Goal: Task Accomplishment & Management: Complete application form

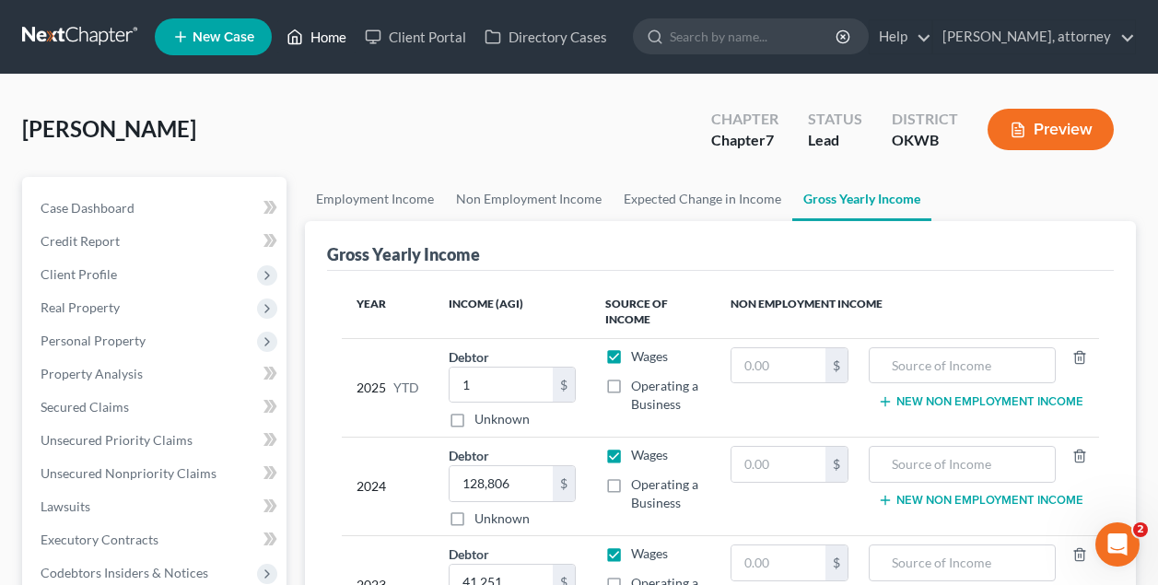
click at [335, 33] on link "Home" at bounding box center [316, 36] width 78 height 33
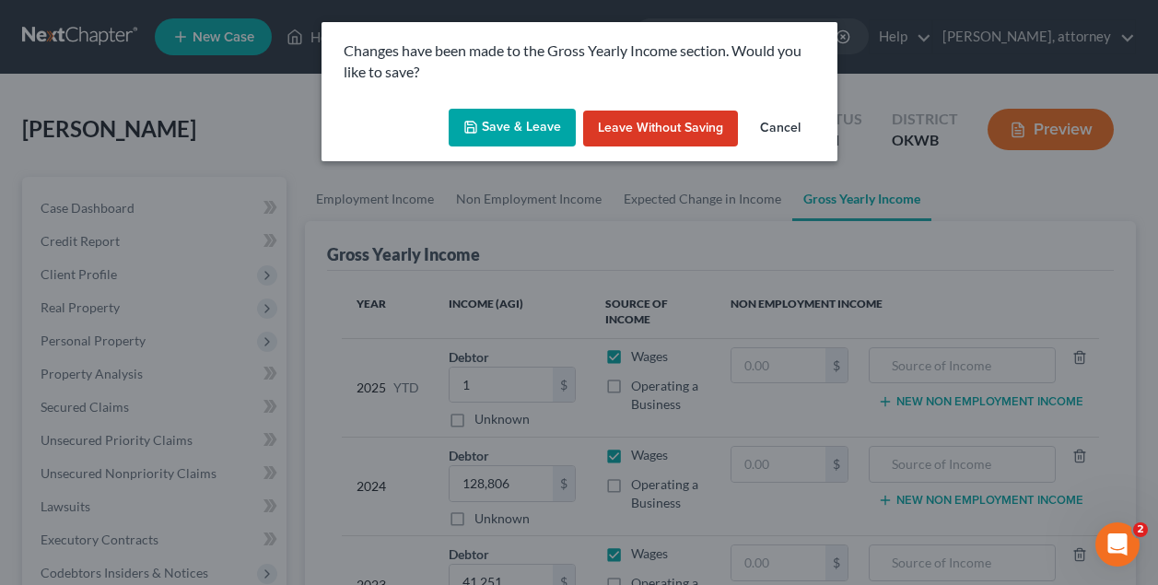
click at [547, 124] on button "Save & Leave" at bounding box center [512, 128] width 127 height 39
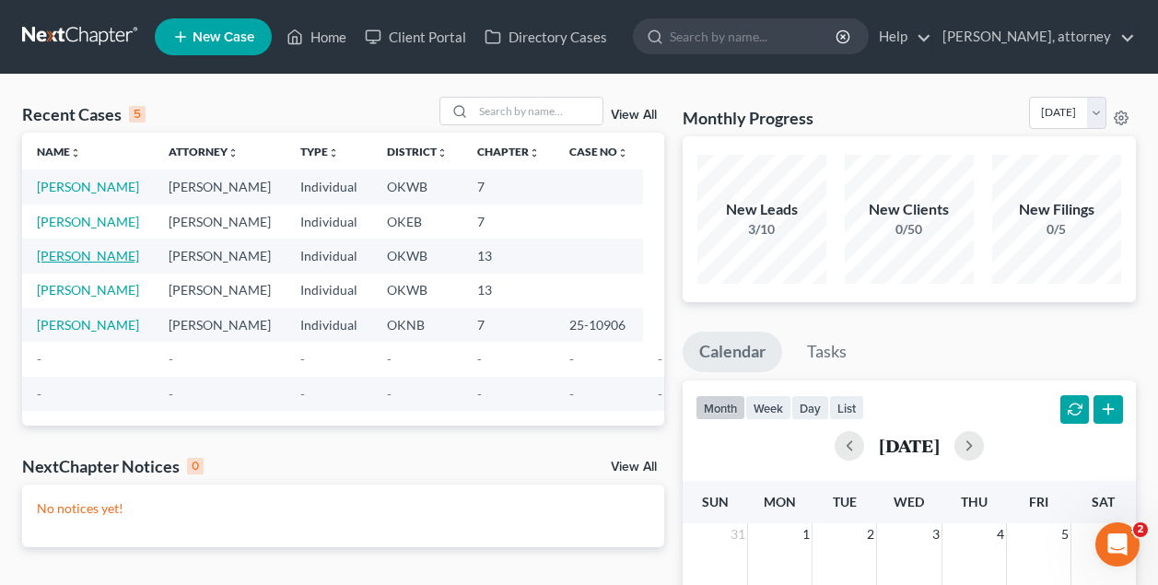
click at [92, 263] on link "[PERSON_NAME]" at bounding box center [88, 256] width 102 height 16
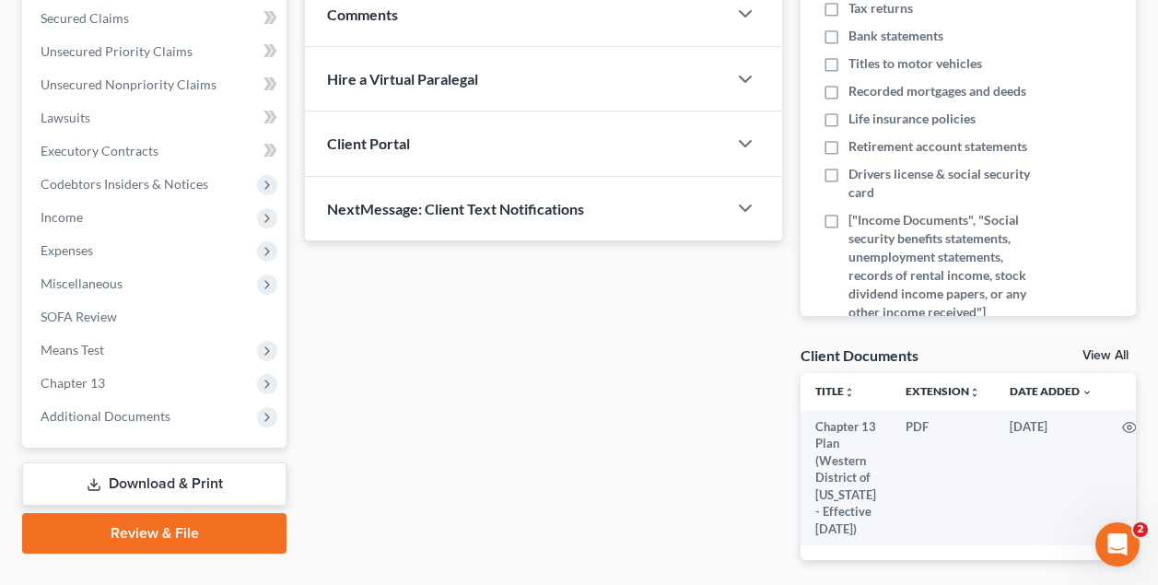
scroll to position [458, 0]
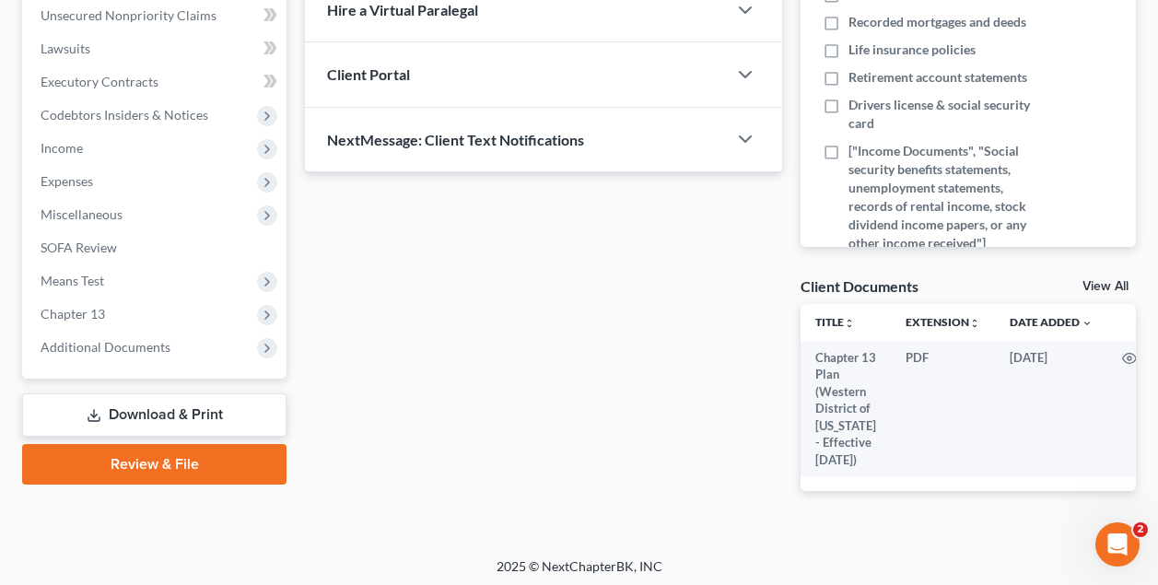
click at [181, 412] on link "Download & Print" at bounding box center [154, 414] width 264 height 43
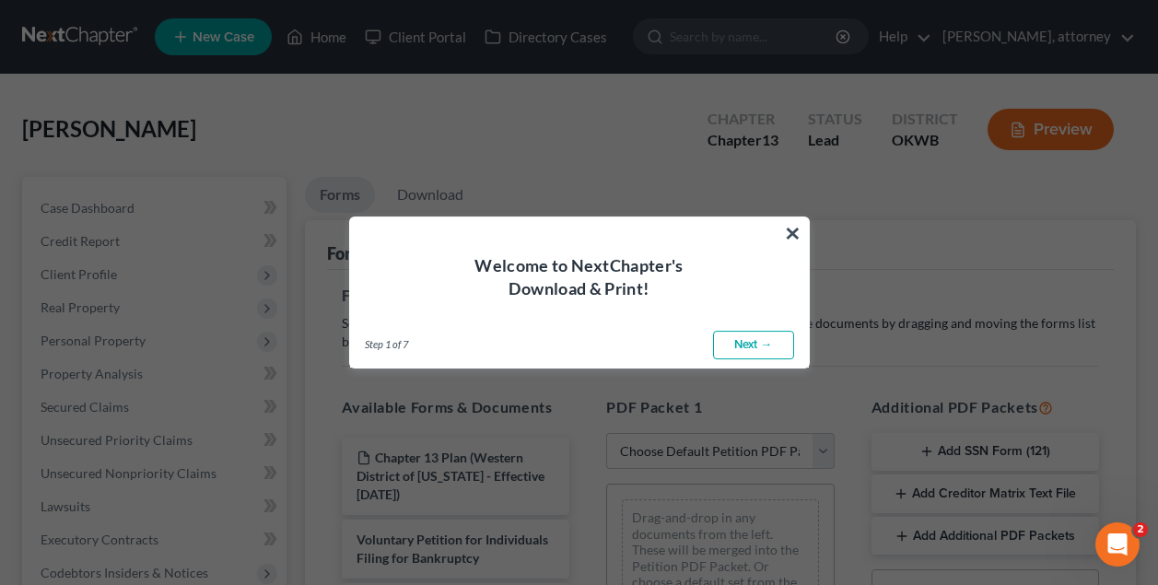
click at [758, 347] on link "Next →" at bounding box center [753, 345] width 81 height 29
select select "0"
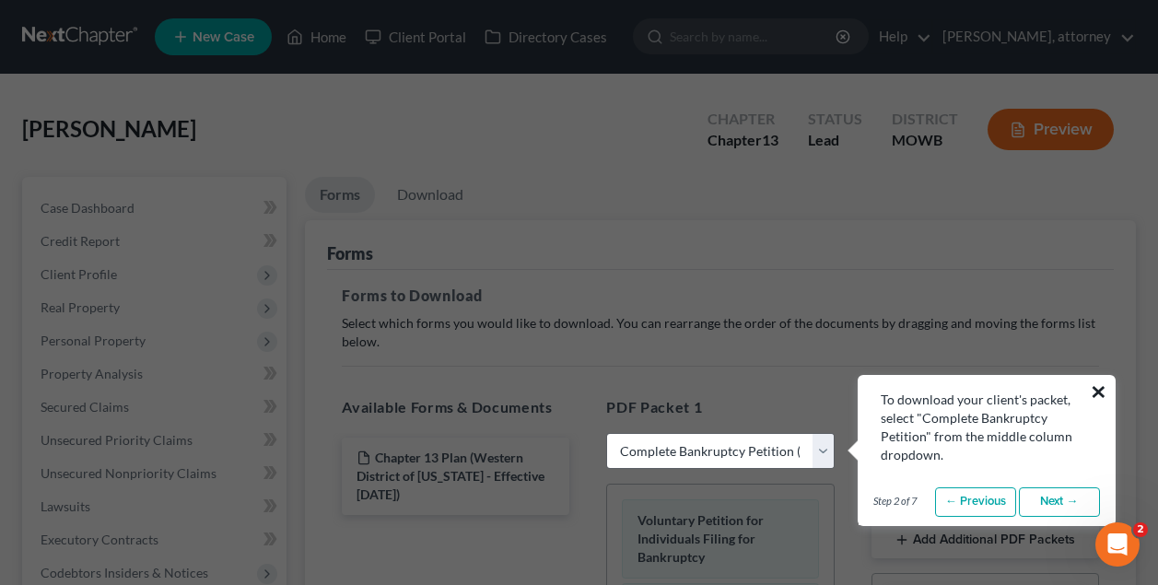
click at [1099, 394] on button "×" at bounding box center [1099, 391] width 18 height 29
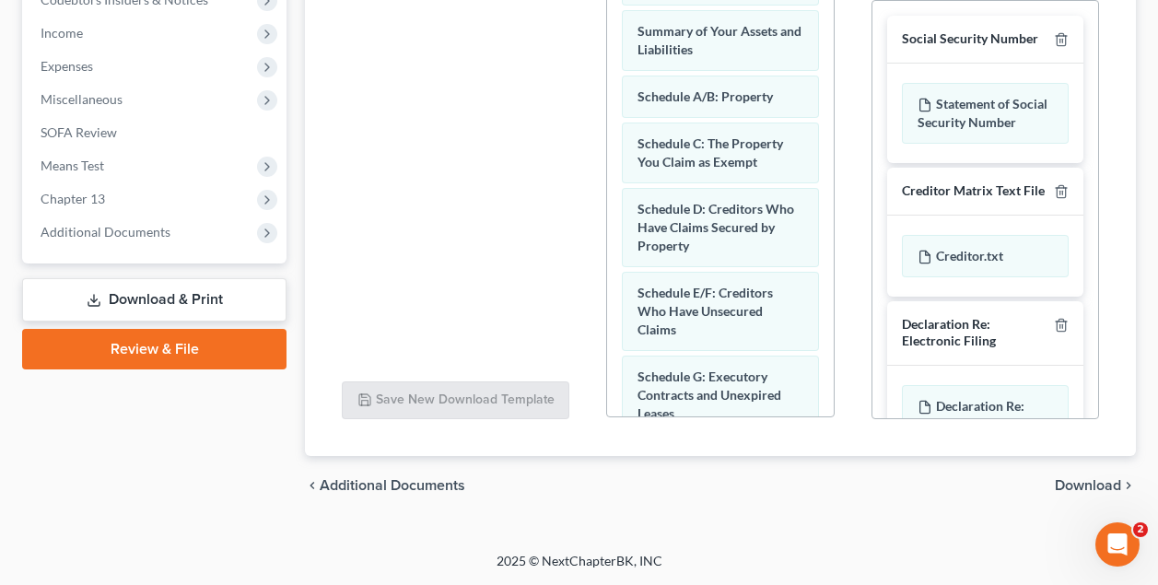
scroll to position [573, 0]
click at [1093, 284] on div "Social Security Number Statement of Social Security Number Creditor Matrix Text…" at bounding box center [985, 240] width 226 height 479
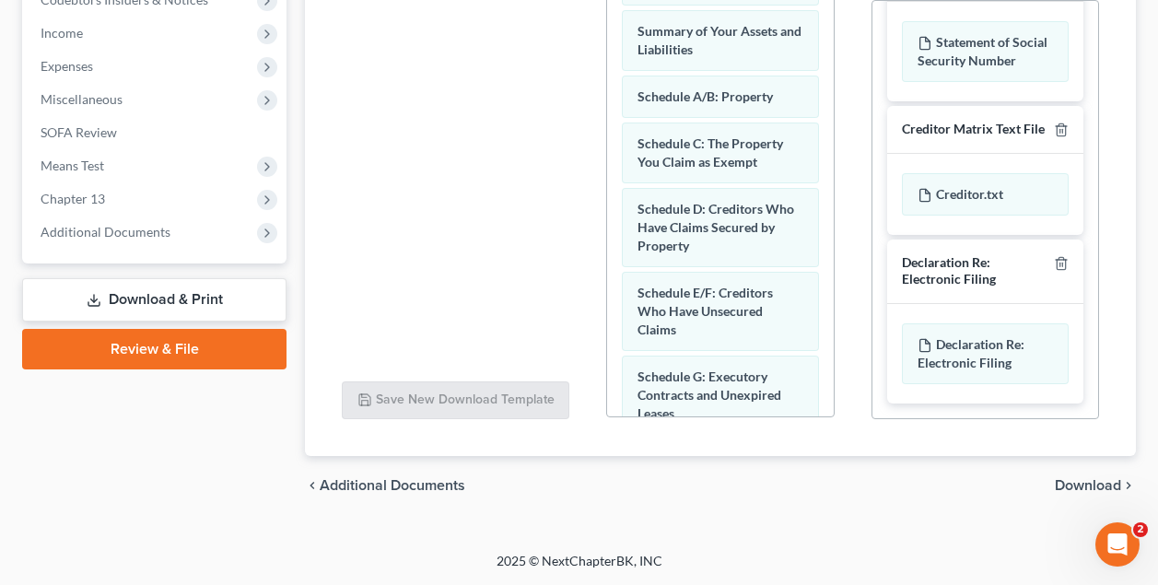
scroll to position [59, 0]
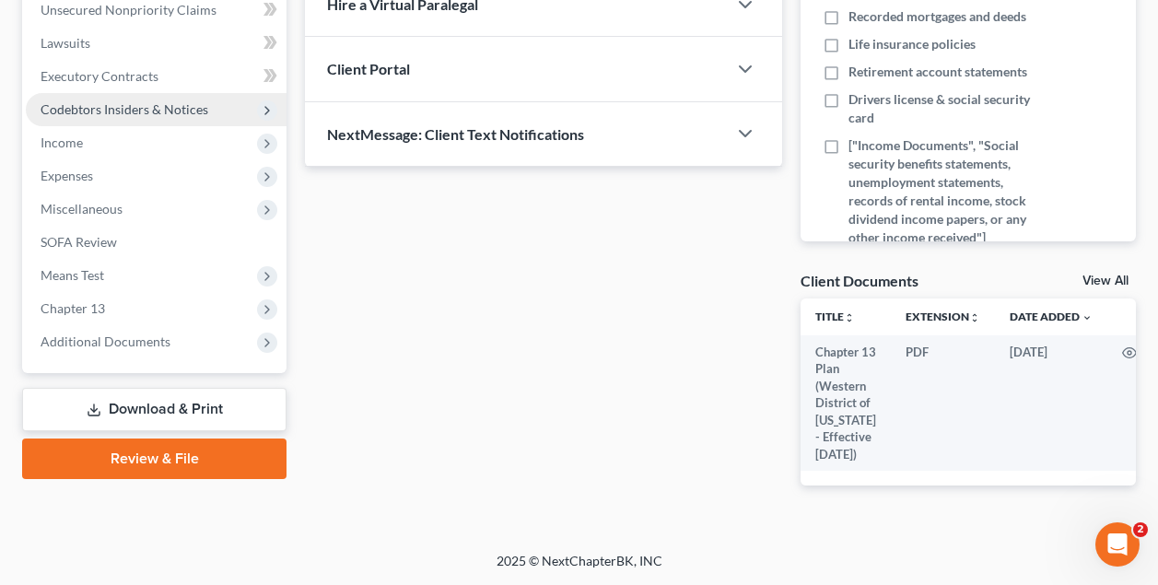
scroll to position [458, 0]
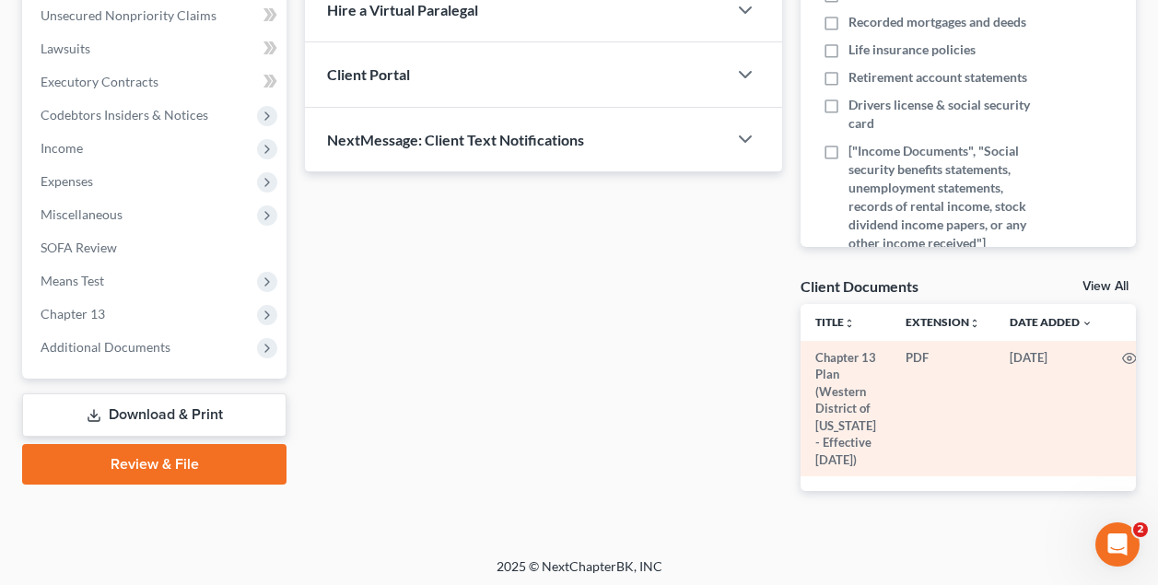
click at [845, 390] on td "Chapter 13 Plan (Western District of [US_STATE] - Effective [DATE])" at bounding box center [846, 408] width 90 height 135
click at [840, 382] on td "Chapter 13 Plan (Western District of [US_STATE] - Effective [DATE])" at bounding box center [846, 408] width 90 height 135
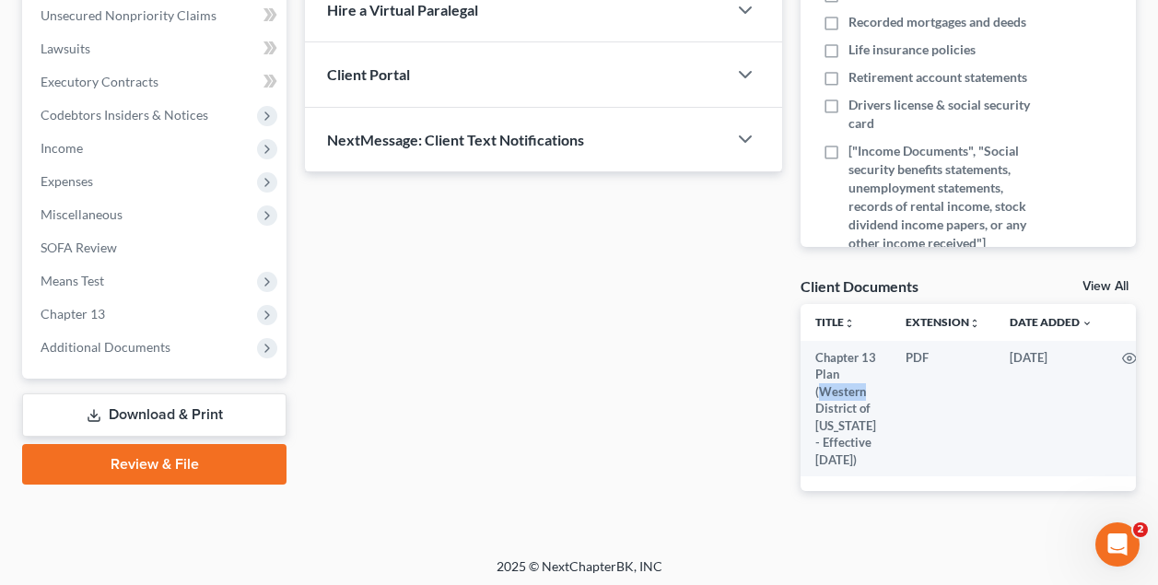
click at [1103, 286] on link "View All" at bounding box center [1105, 286] width 46 height 13
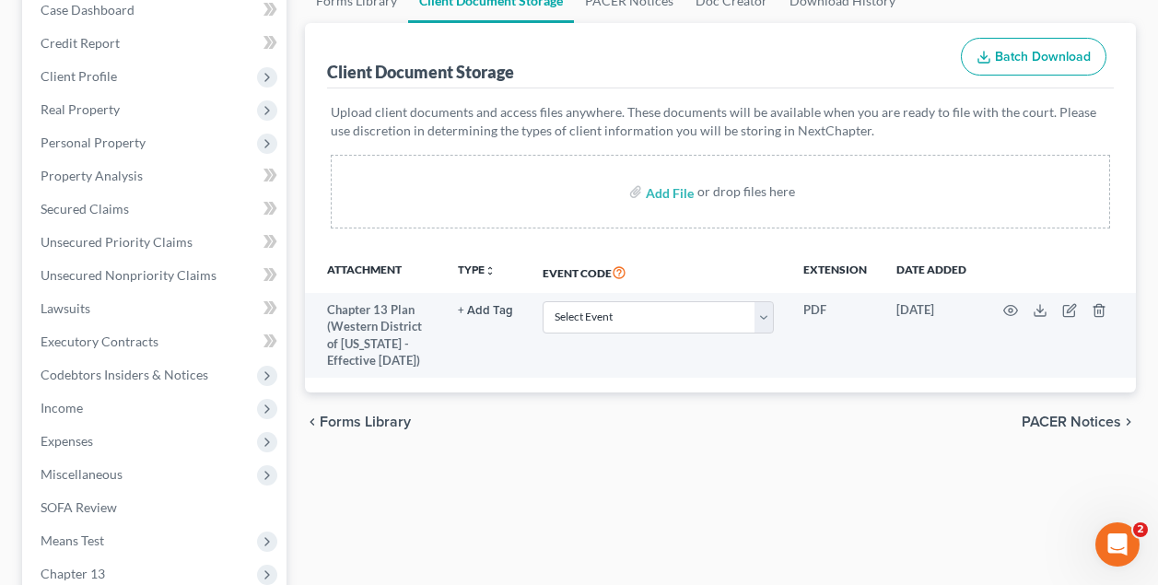
scroll to position [270, 0]
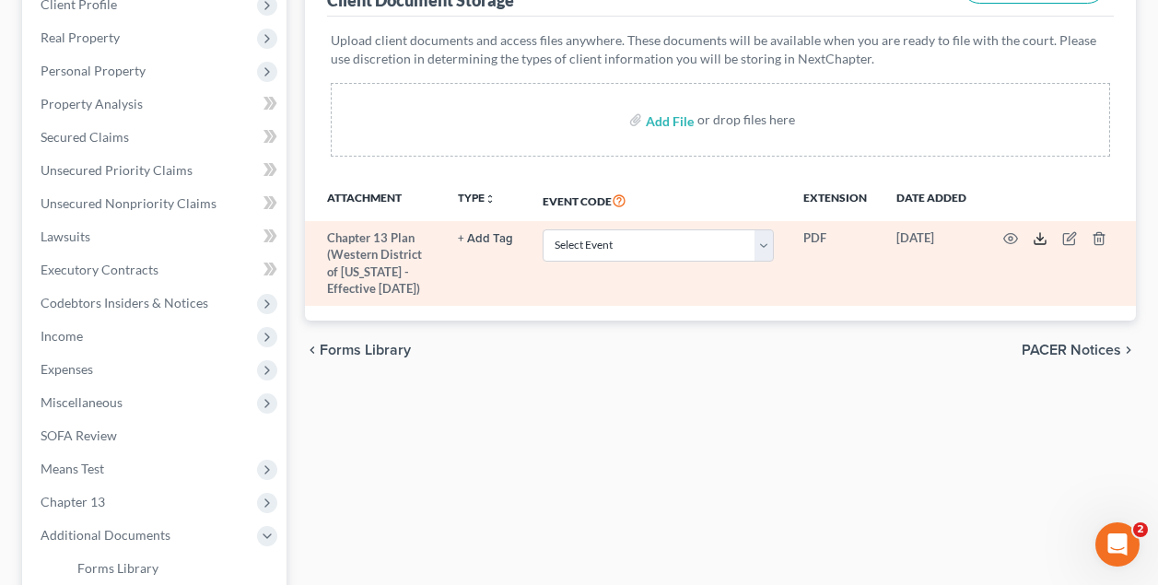
click at [1041, 239] on icon at bounding box center [1040, 238] width 15 height 15
click at [1101, 237] on icon "button" at bounding box center [1099, 238] width 15 height 15
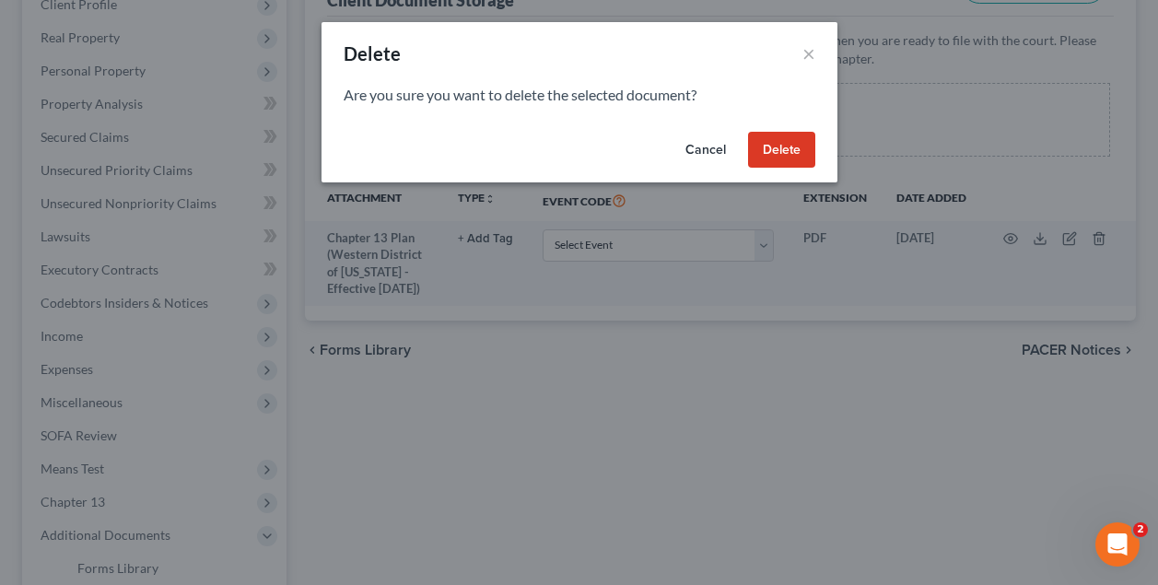
click at [768, 142] on button "Delete" at bounding box center [781, 150] width 67 height 37
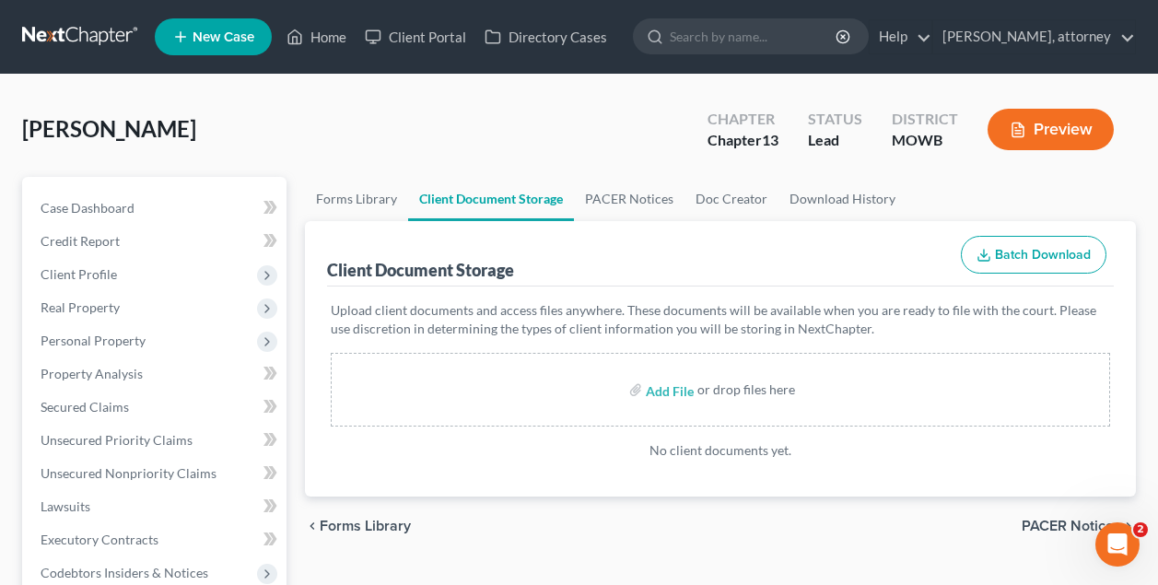
scroll to position [0, 0]
click at [390, 193] on link "Forms Library" at bounding box center [356, 199] width 103 height 44
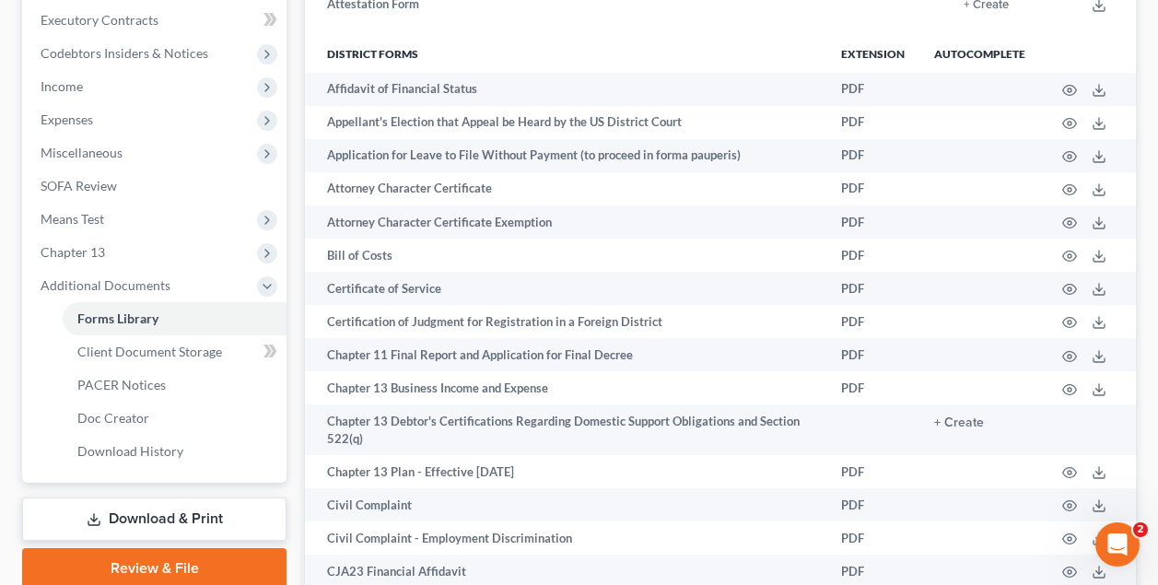
scroll to position [554, 0]
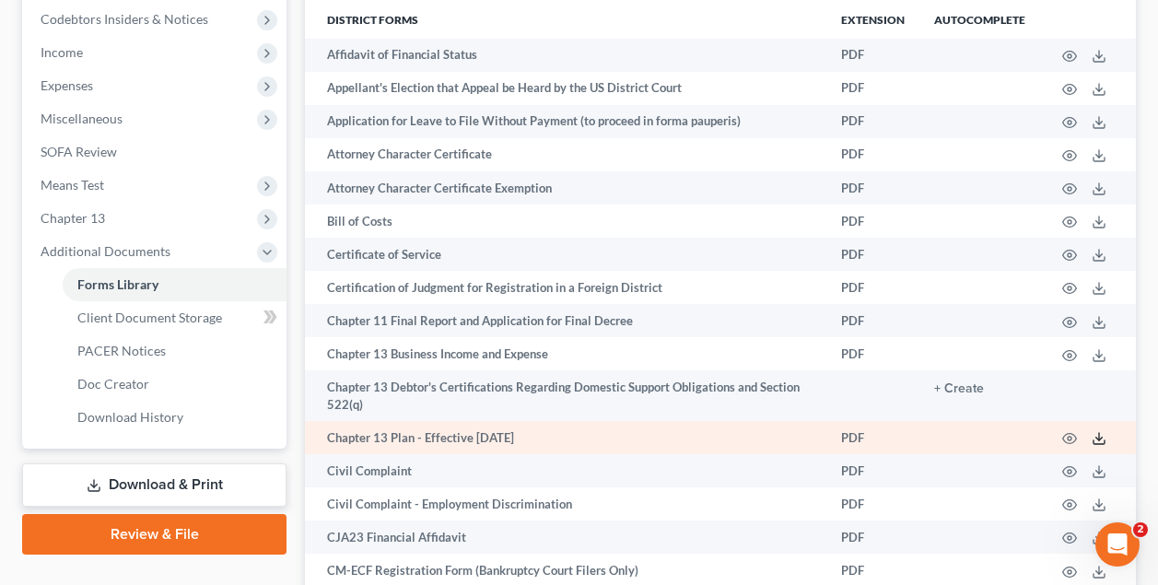
click at [1101, 438] on icon at bounding box center [1099, 438] width 15 height 15
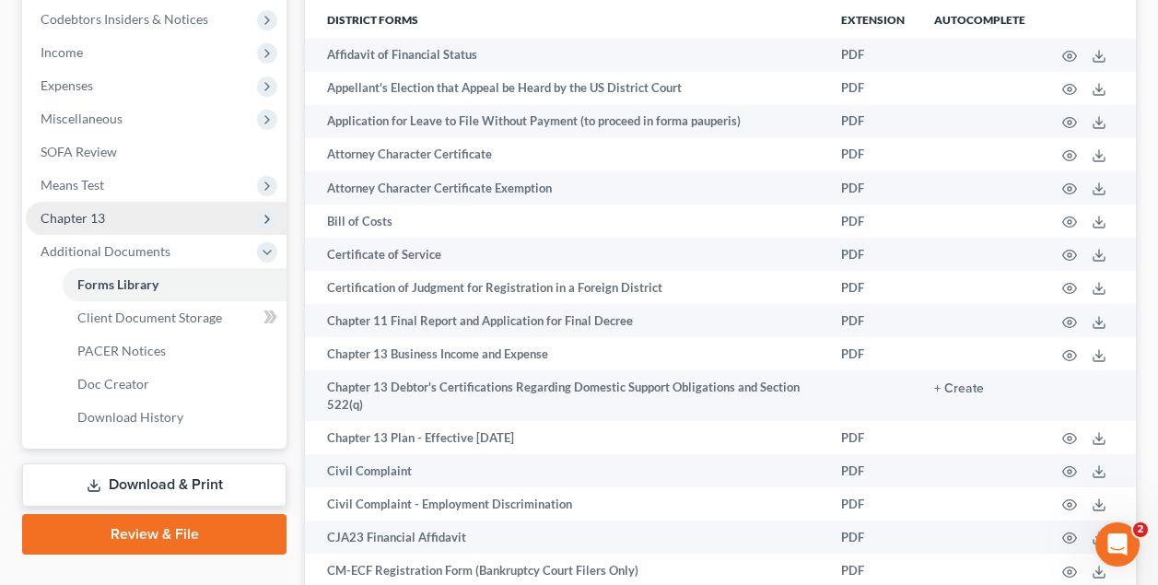
click at [94, 222] on span "Chapter 13" at bounding box center [73, 218] width 64 height 16
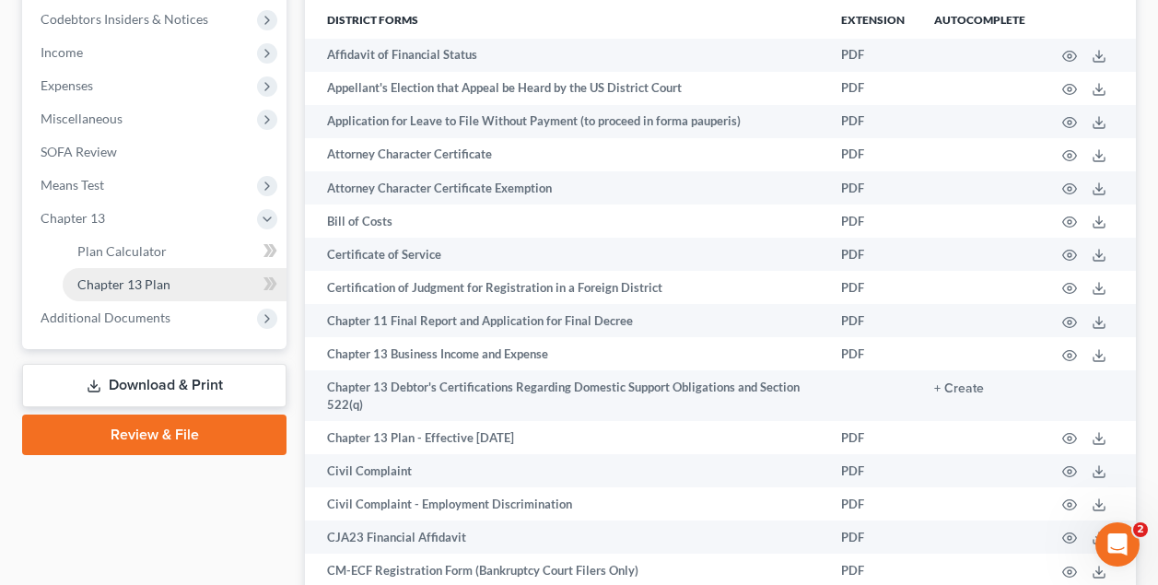
click at [137, 284] on span "Chapter 13 Plan" at bounding box center [123, 284] width 93 height 16
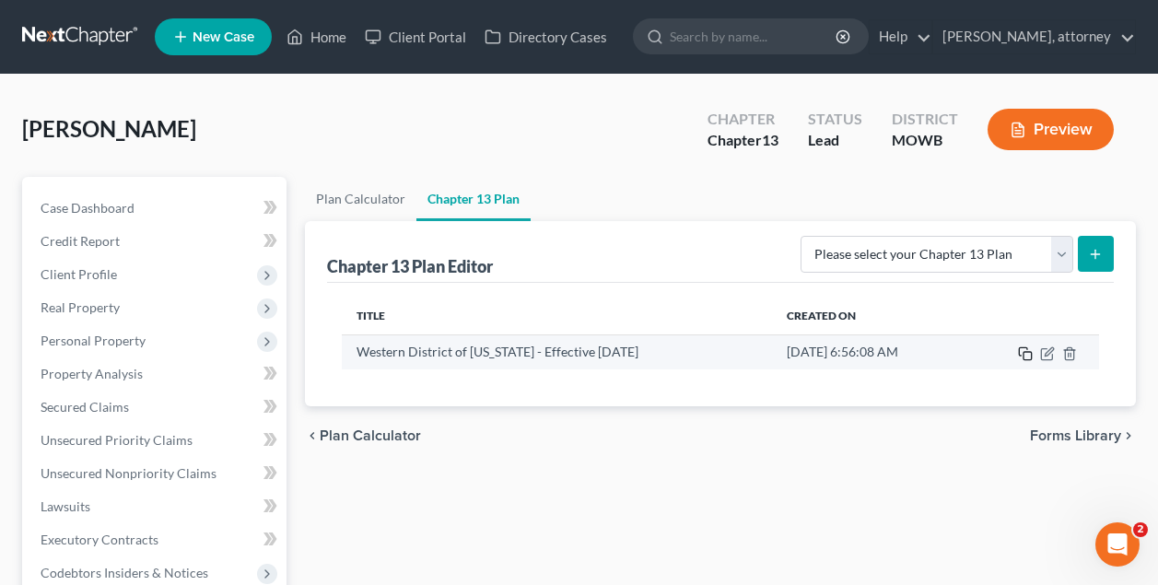
click at [1029, 353] on icon "button" at bounding box center [1025, 353] width 15 height 15
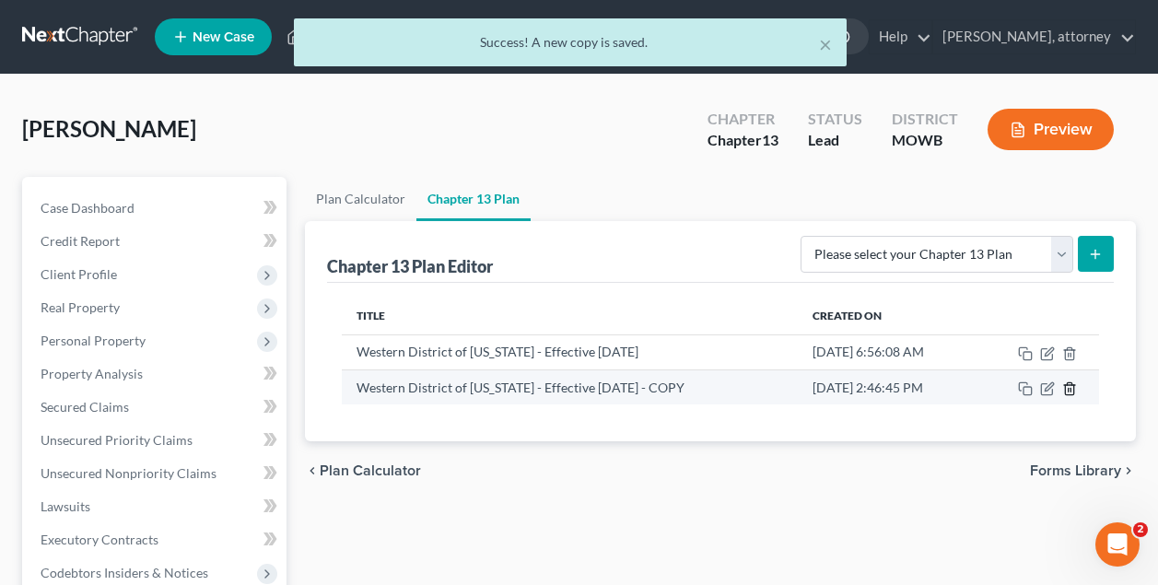
click at [1070, 388] on line "button" at bounding box center [1070, 390] width 0 height 4
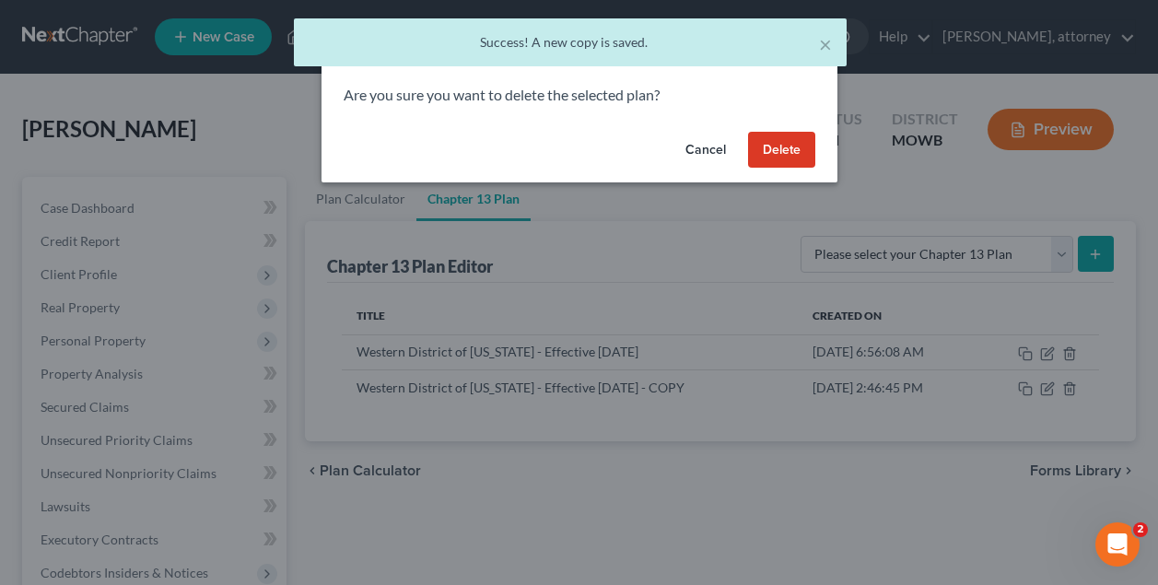
click at [779, 151] on button "Delete" at bounding box center [781, 150] width 67 height 37
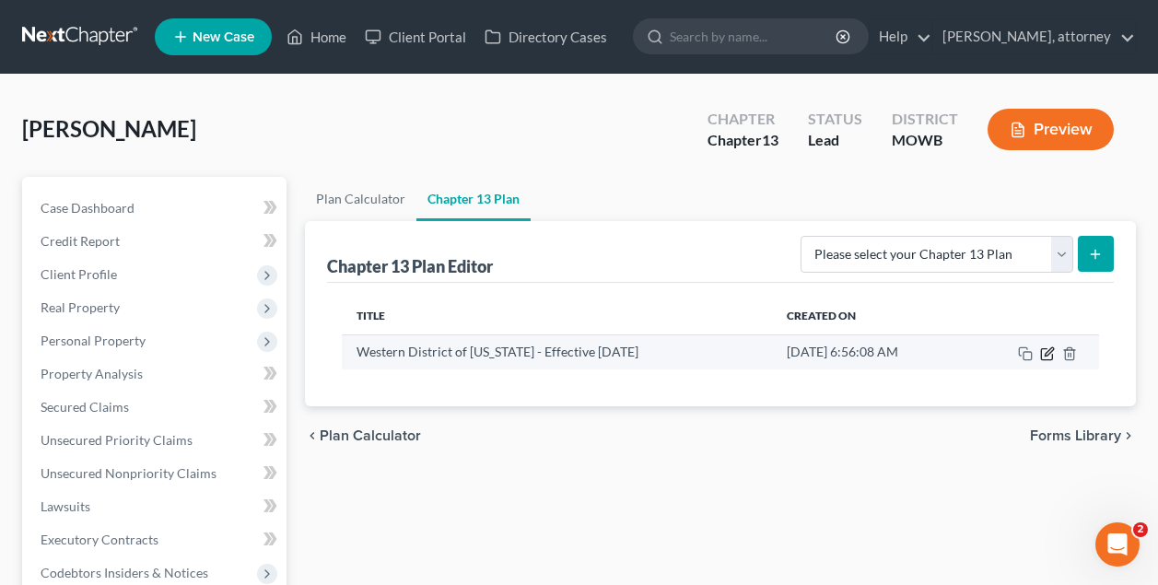
click at [1049, 352] on icon "button" at bounding box center [1047, 353] width 15 height 15
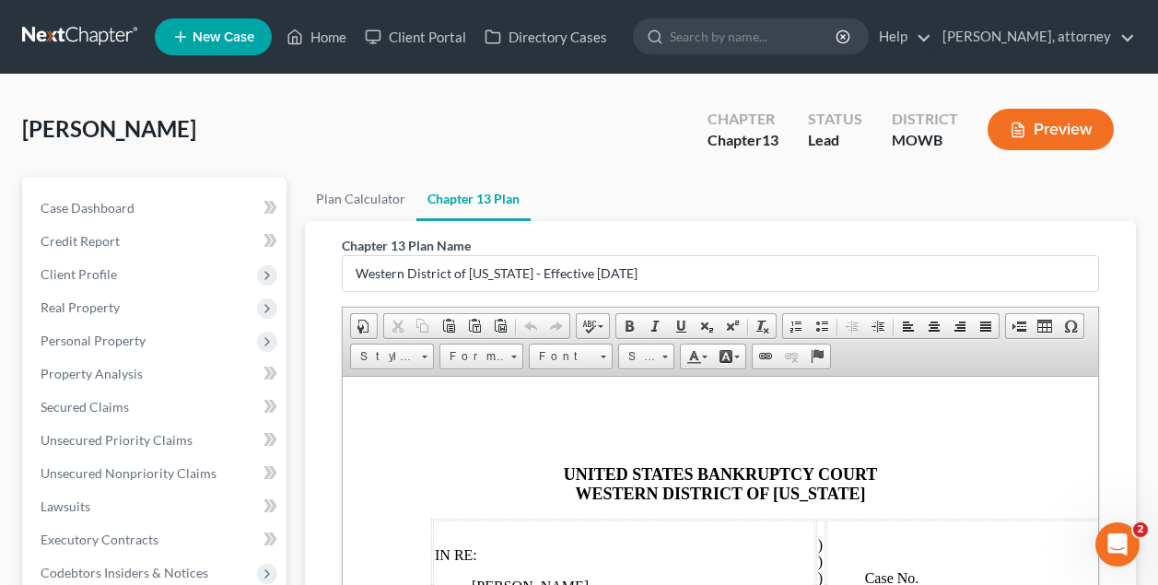
click at [1057, 129] on button "Preview" at bounding box center [1051, 129] width 126 height 41
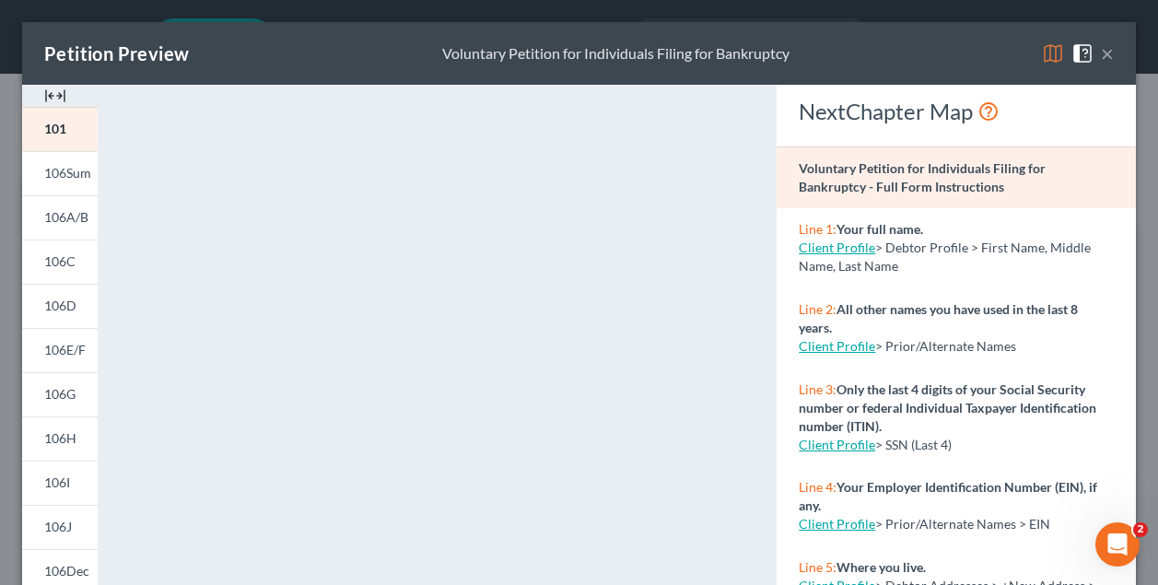
click at [1108, 56] on button "×" at bounding box center [1107, 53] width 13 height 22
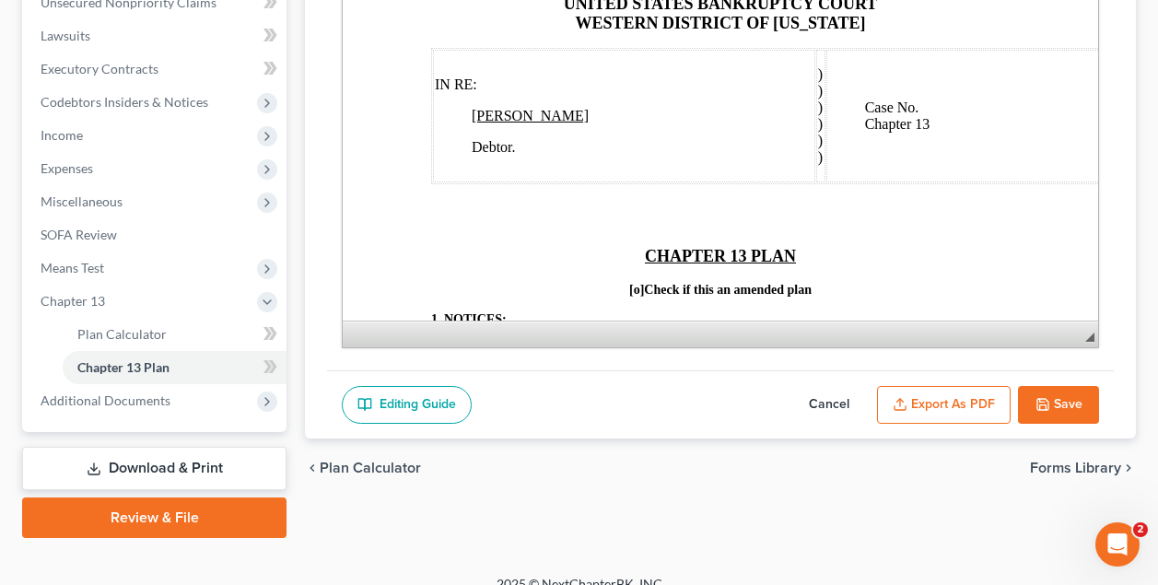
scroll to position [495, 0]
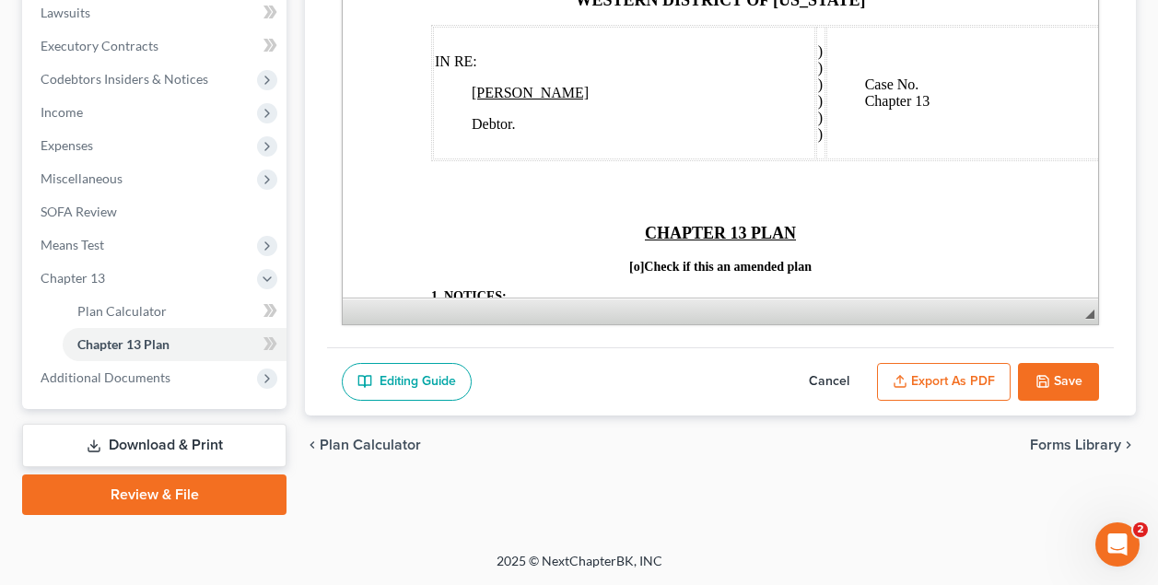
click at [943, 383] on button "Export as PDF" at bounding box center [944, 382] width 134 height 39
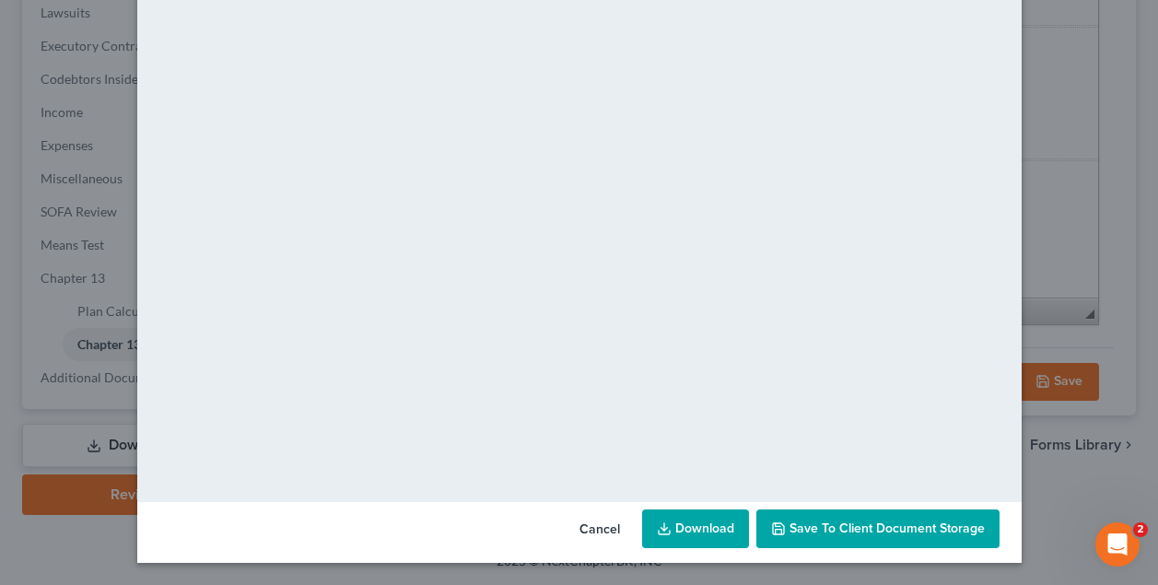
scroll to position [186, 0]
click at [874, 526] on span "Save to Client Document Storage" at bounding box center [887, 529] width 195 height 16
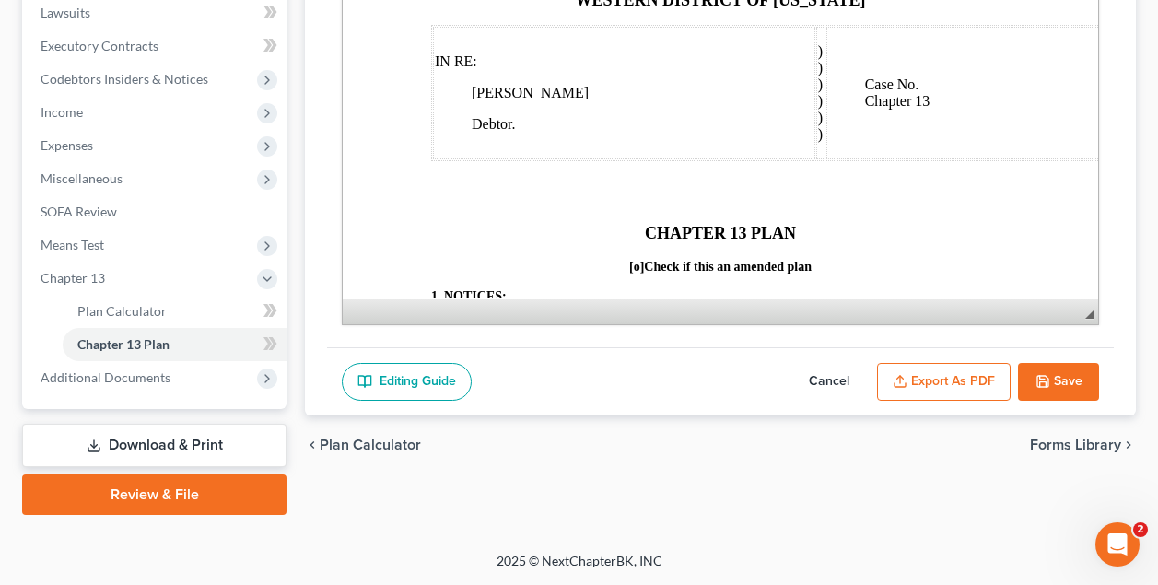
click at [169, 439] on link "Download & Print" at bounding box center [154, 445] width 264 height 43
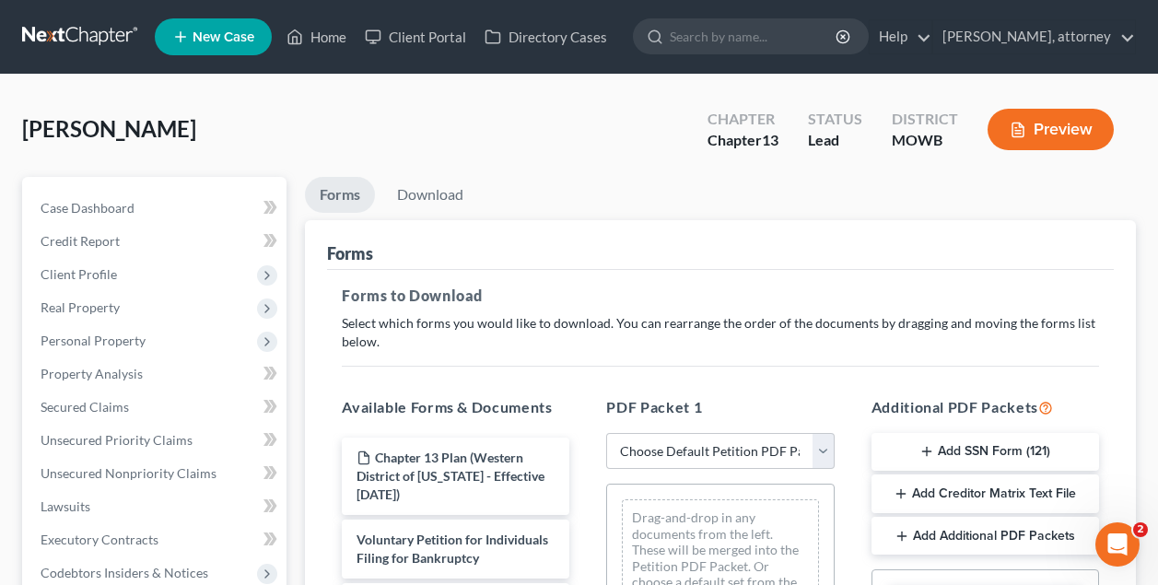
click at [577, 172] on div "[PERSON_NAME] Upgraded Chapter Chapter 13 Status Lead District [GEOGRAPHIC_DATA…" at bounding box center [579, 137] width 1114 height 80
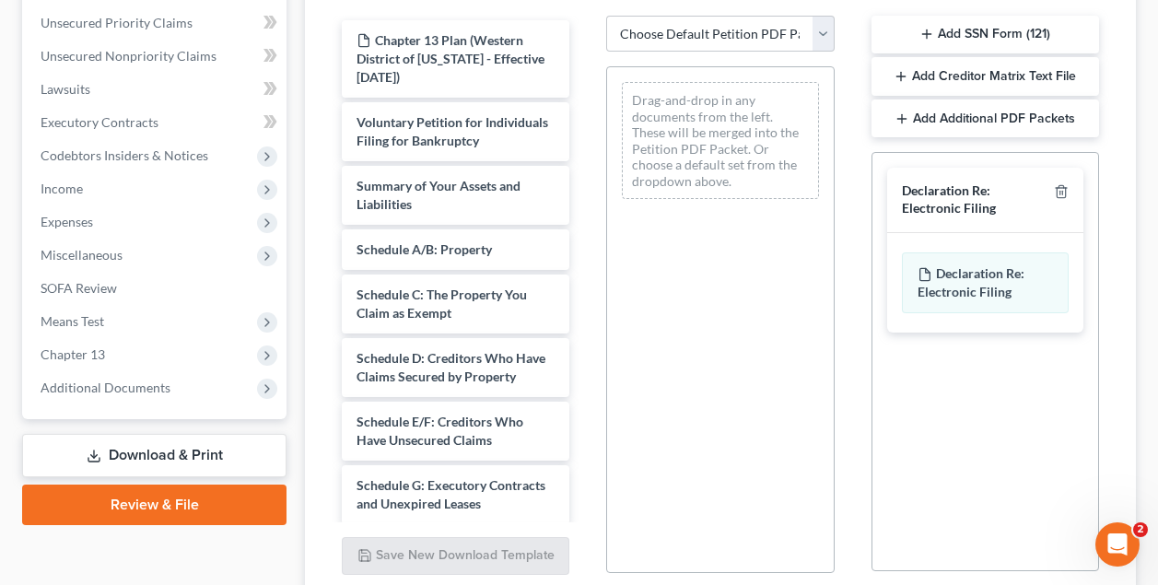
scroll to position [509, 0]
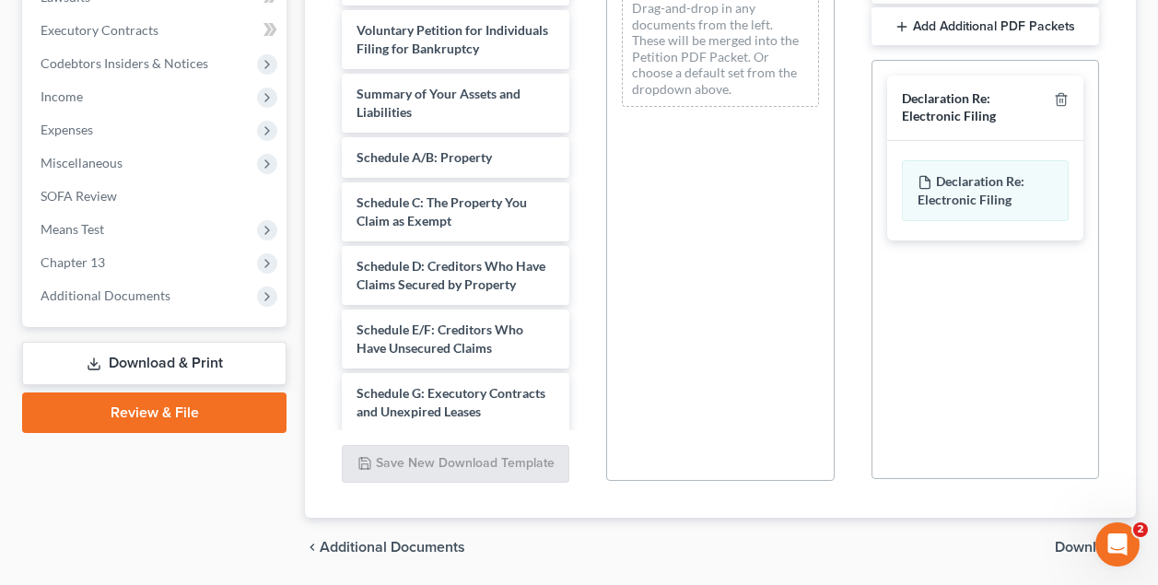
click at [583, 160] on div "Chapter 13 Plan (Western District of [US_STATE] - Effective [DATE]) Voluntary P…" at bounding box center [455, 502] width 257 height 1148
click at [845, 170] on div "PDF Packet 1 Choose Default Petition PDF Packet Complete Bankruptcy Petition (a…" at bounding box center [720, 184] width 264 height 625
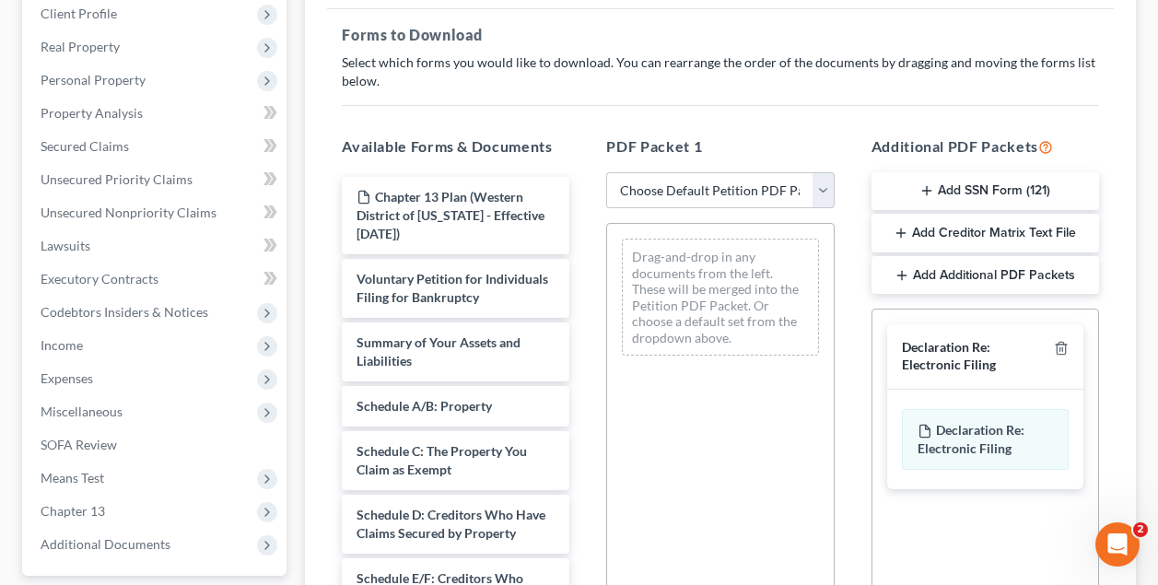
scroll to position [259, 0]
click at [763, 73] on p "Select which forms you would like to download. You can rearrange the order of t…" at bounding box center [720, 73] width 757 height 37
click at [773, 108] on div "Forms to Download Select which forms you would like to download. You can rearra…" at bounding box center [720, 390] width 787 height 758
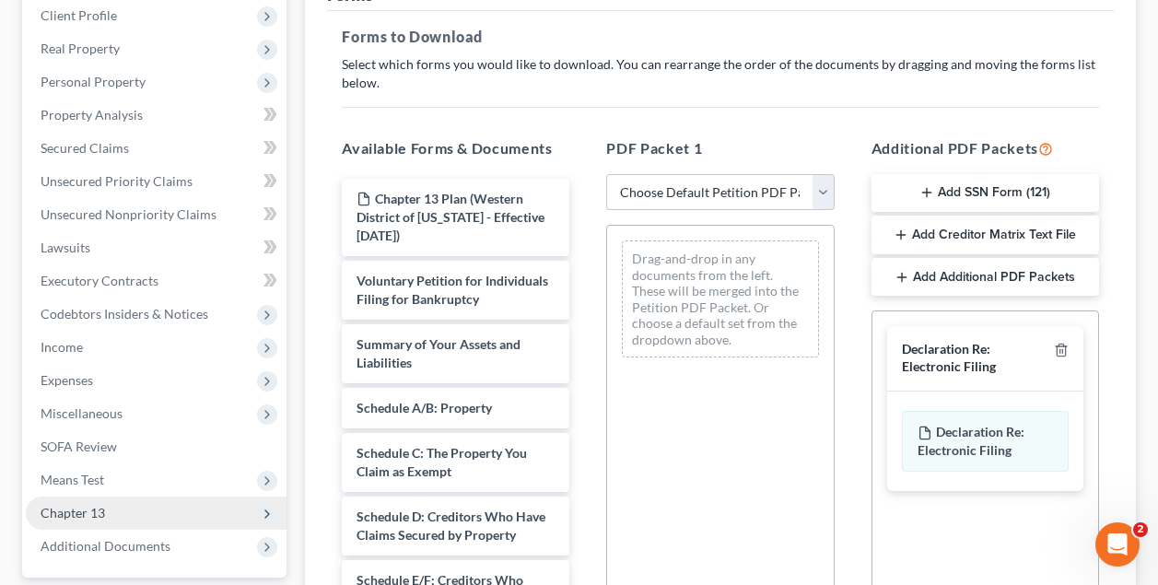
click at [76, 519] on span "Chapter 13" at bounding box center [73, 513] width 64 height 16
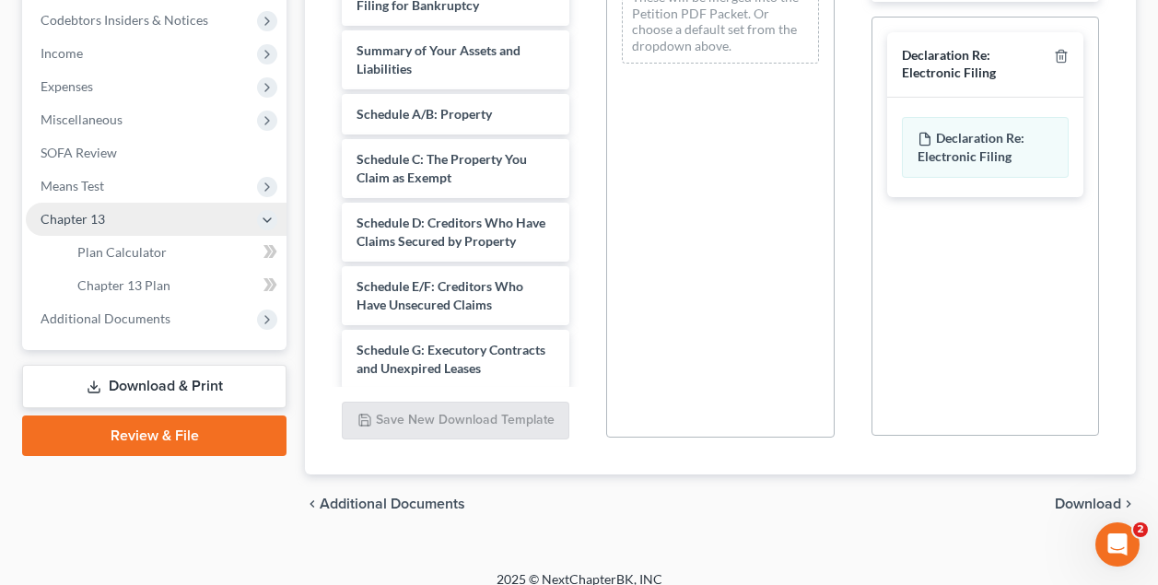
scroll to position [564, 0]
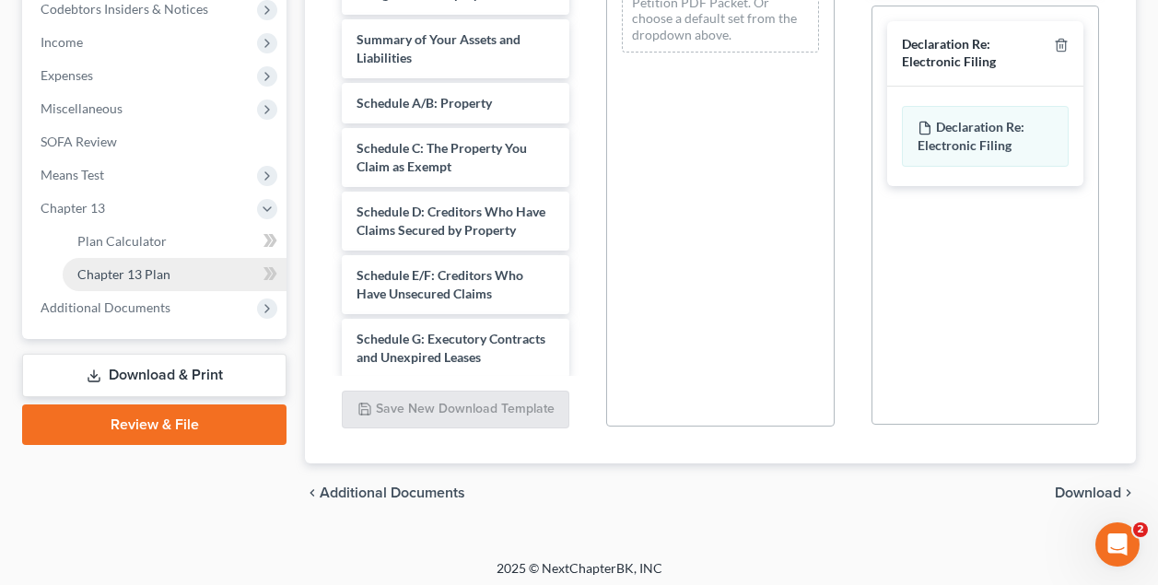
click at [143, 273] on span "Chapter 13 Plan" at bounding box center [123, 274] width 93 height 16
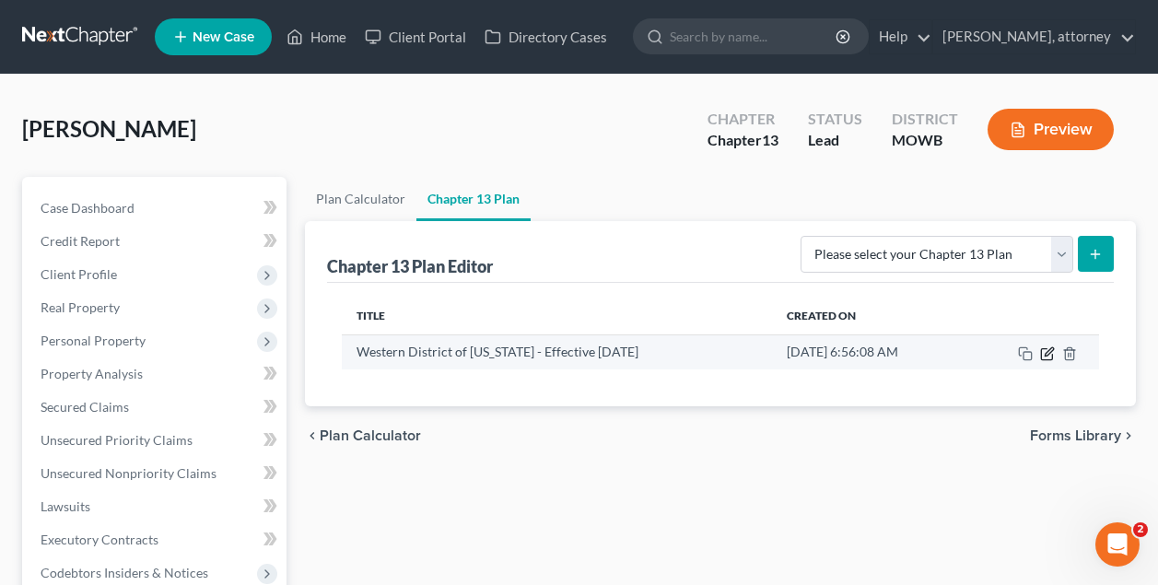
click at [1046, 346] on icon "button" at bounding box center [1047, 353] width 15 height 15
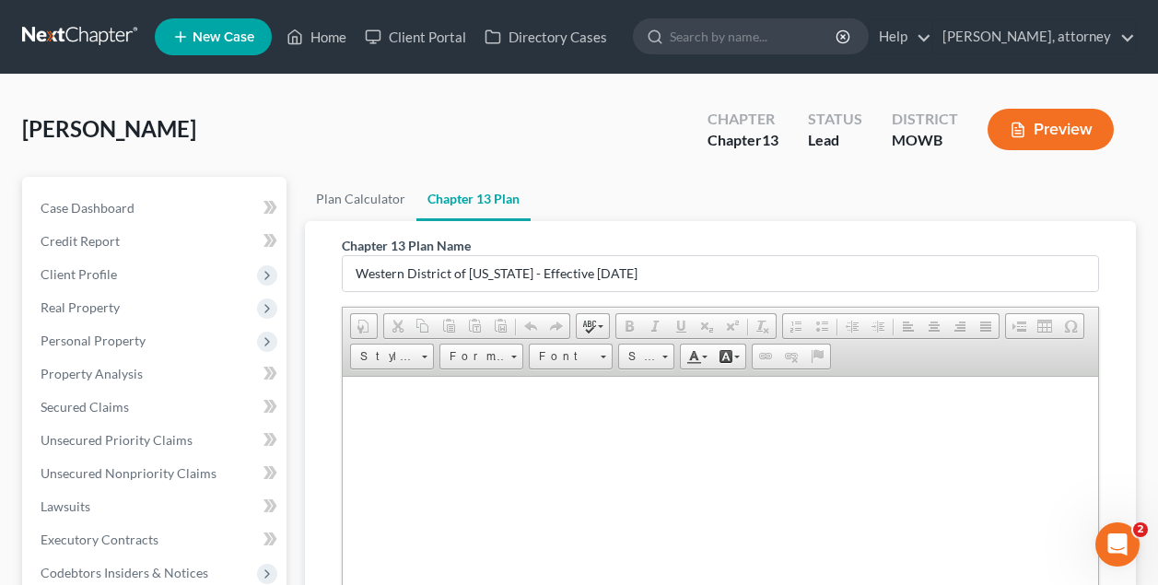
click at [1046, 346] on span "Editor toolbars Document Document Properties Clipboard/Undo Cut Copy Paste Past…" at bounding box center [720, 342] width 755 height 69
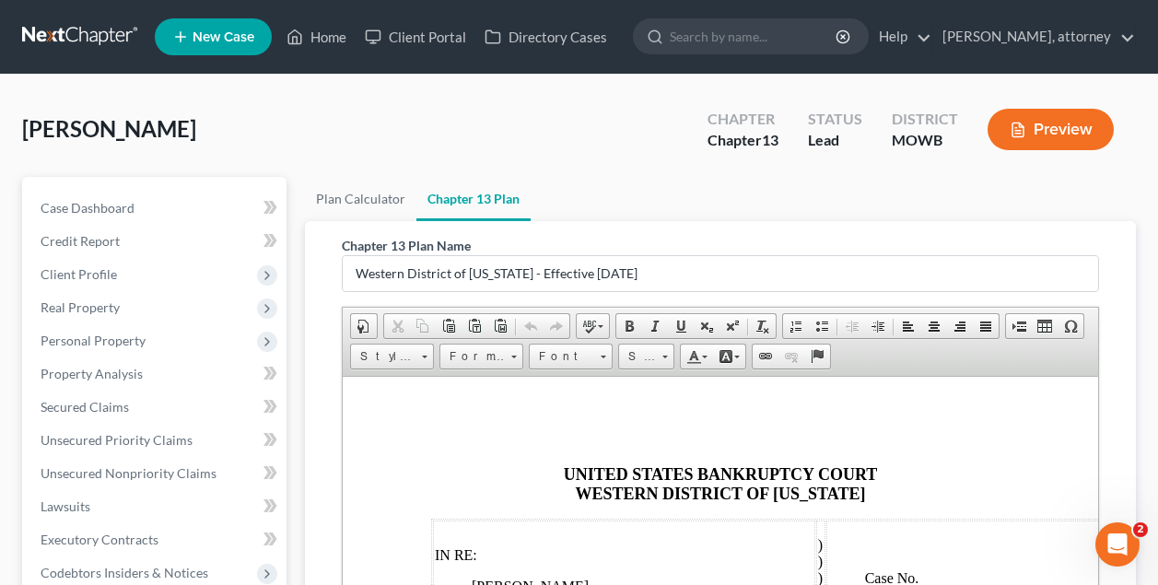
click at [97, 273] on span "Client Profile" at bounding box center [79, 274] width 76 height 16
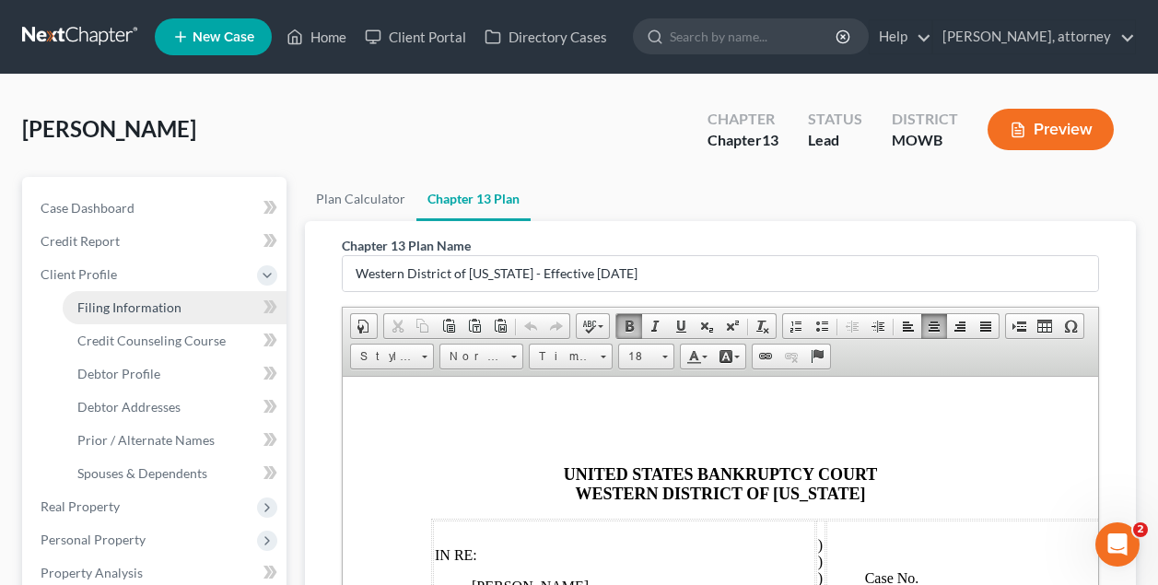
click at [120, 305] on span "Filing Information" at bounding box center [129, 307] width 104 height 16
select select "1"
select select "0"
select select "3"
select select "65"
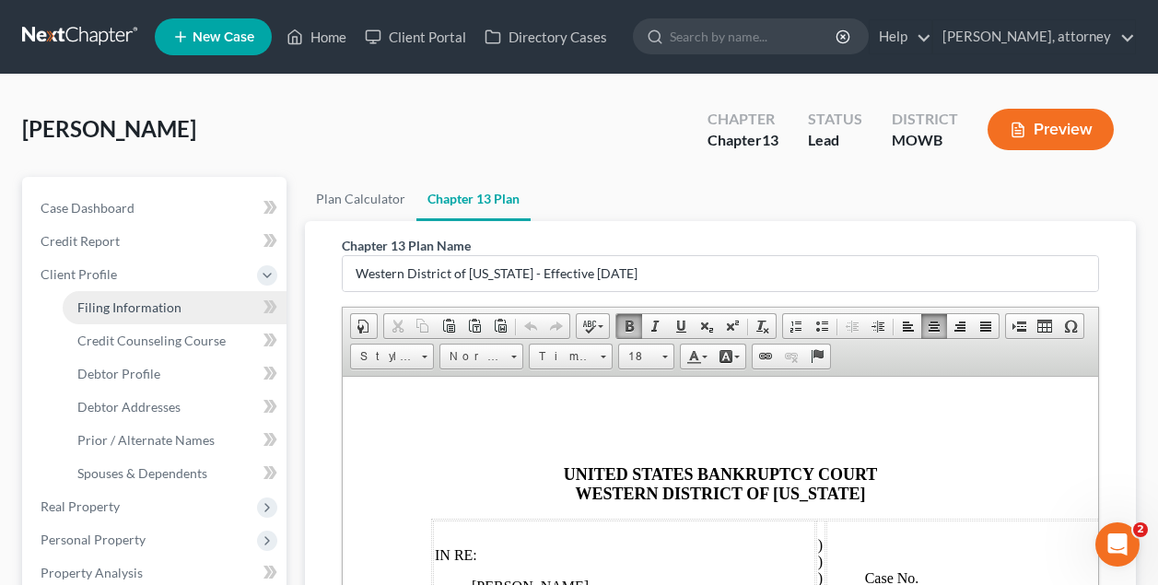
select select "0"
select select "2"
select select "37"
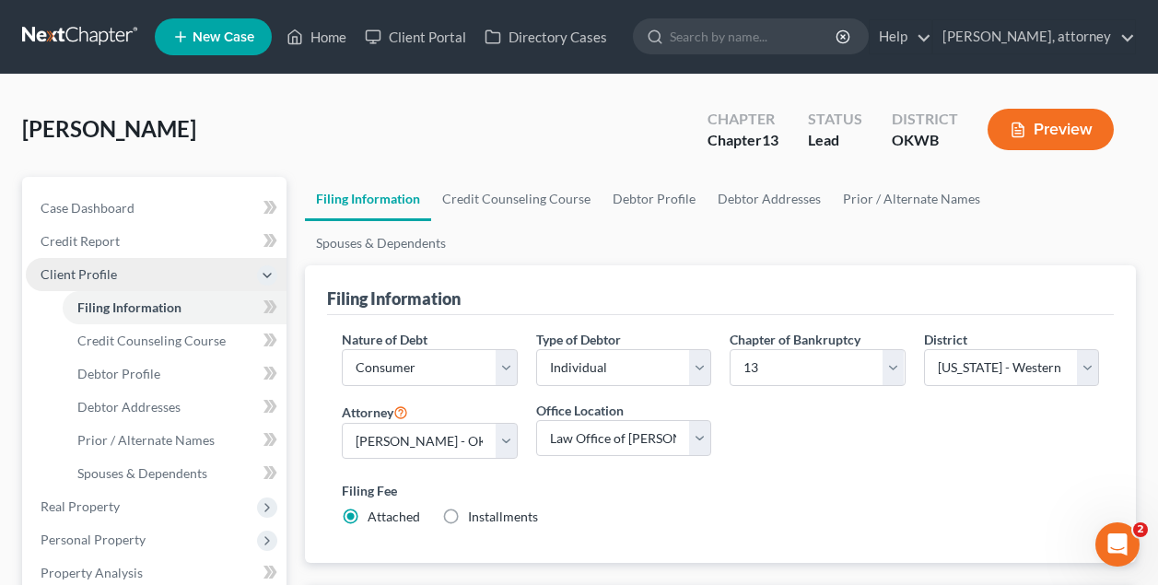
click at [101, 271] on span "Client Profile" at bounding box center [79, 274] width 76 height 16
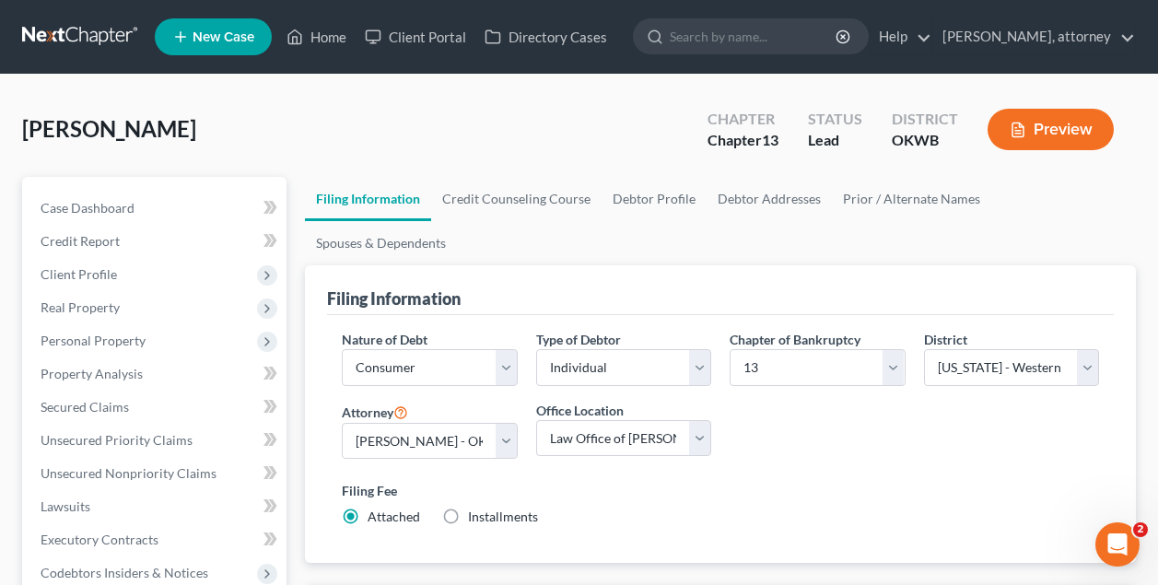
click at [422, 111] on div "[PERSON_NAME] Upgraded Chapter Chapter 13 Status Lead District OKWB Preview" at bounding box center [579, 137] width 1114 height 80
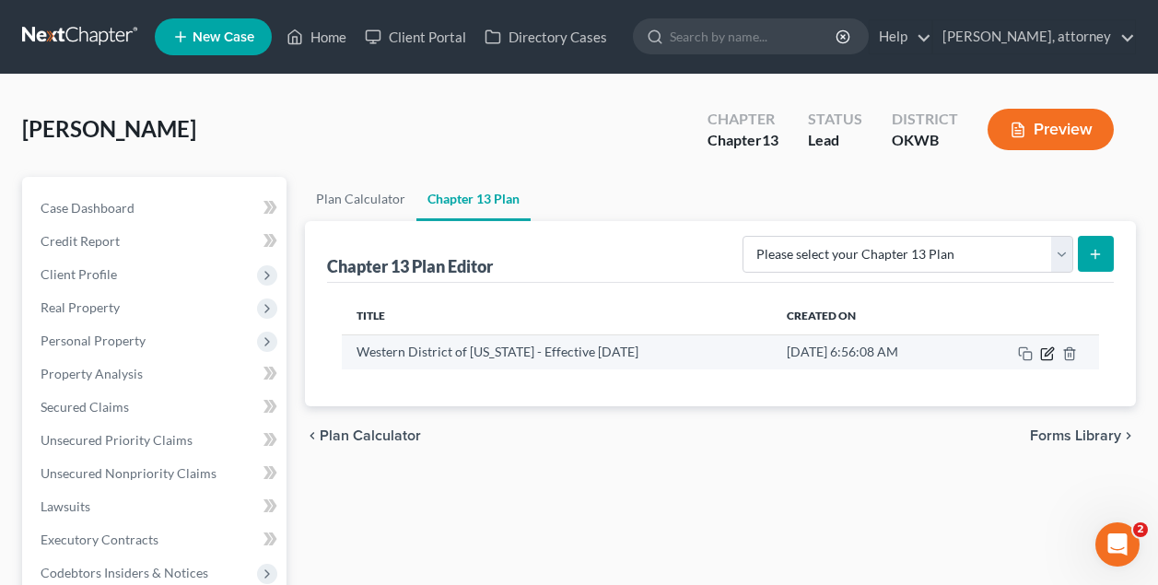
click at [1049, 355] on icon "button" at bounding box center [1047, 353] width 15 height 15
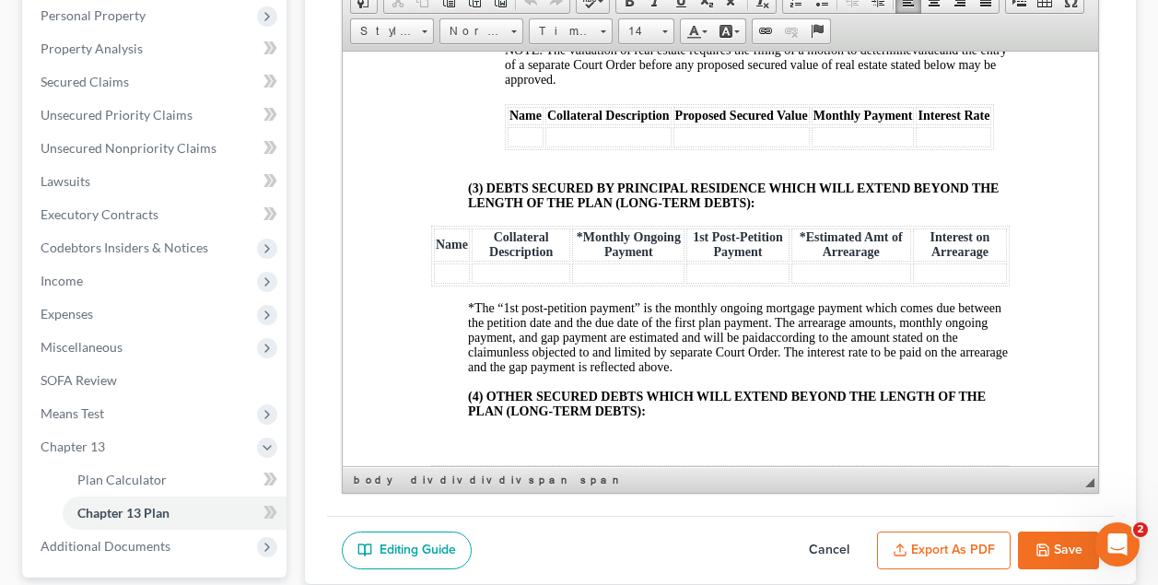
scroll to position [3195, 0]
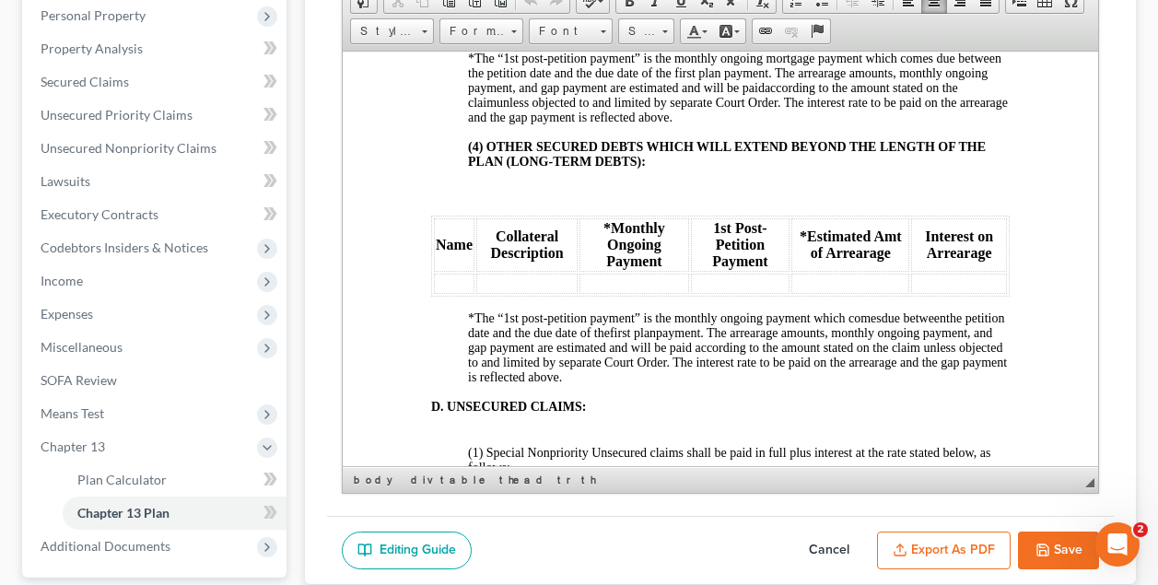
click at [1044, 544] on icon "button" at bounding box center [1042, 550] width 15 height 15
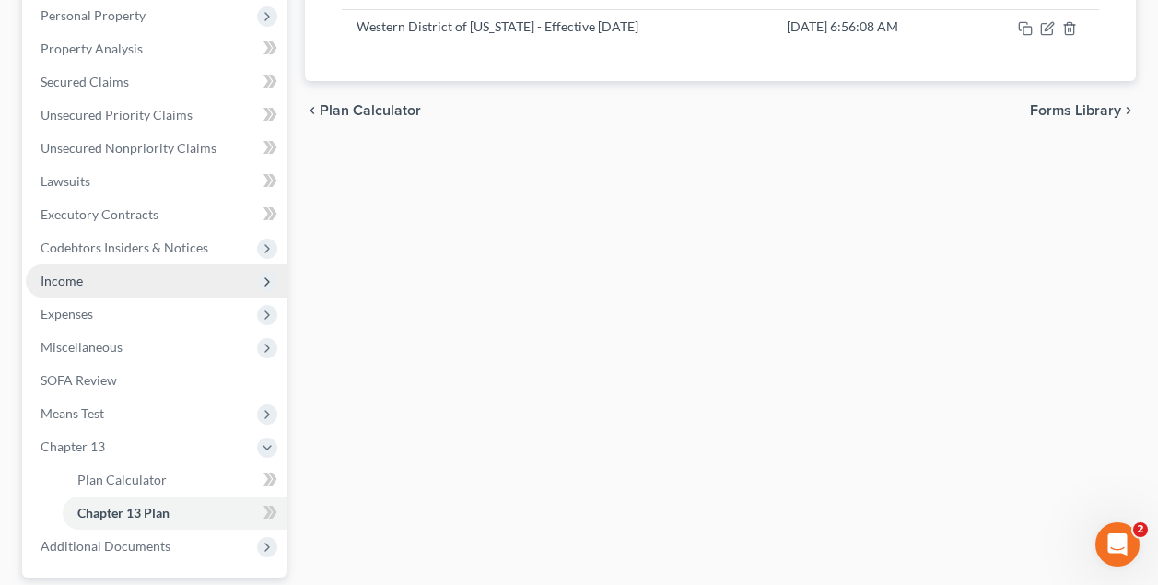
click at [64, 285] on span "Income" at bounding box center [62, 281] width 42 height 16
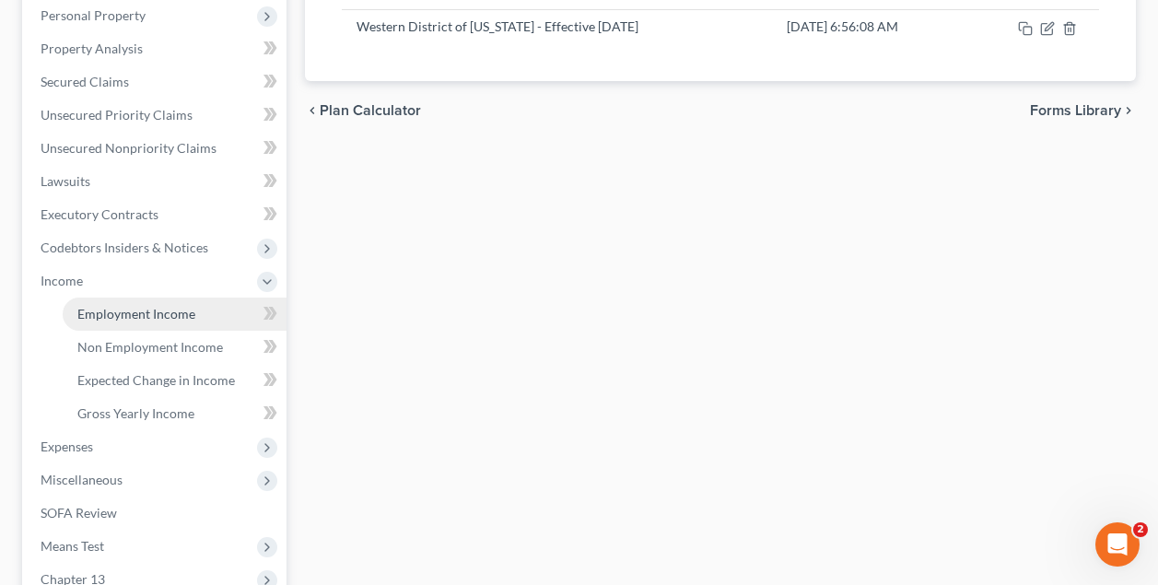
click at [122, 317] on span "Employment Income" at bounding box center [136, 314] width 118 height 16
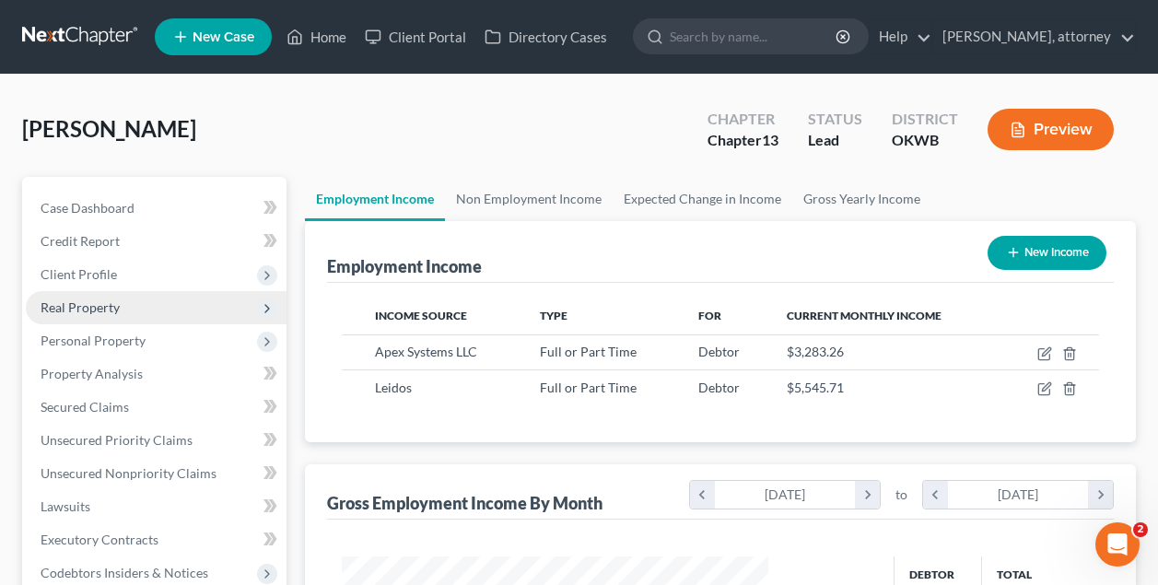
scroll to position [330, 462]
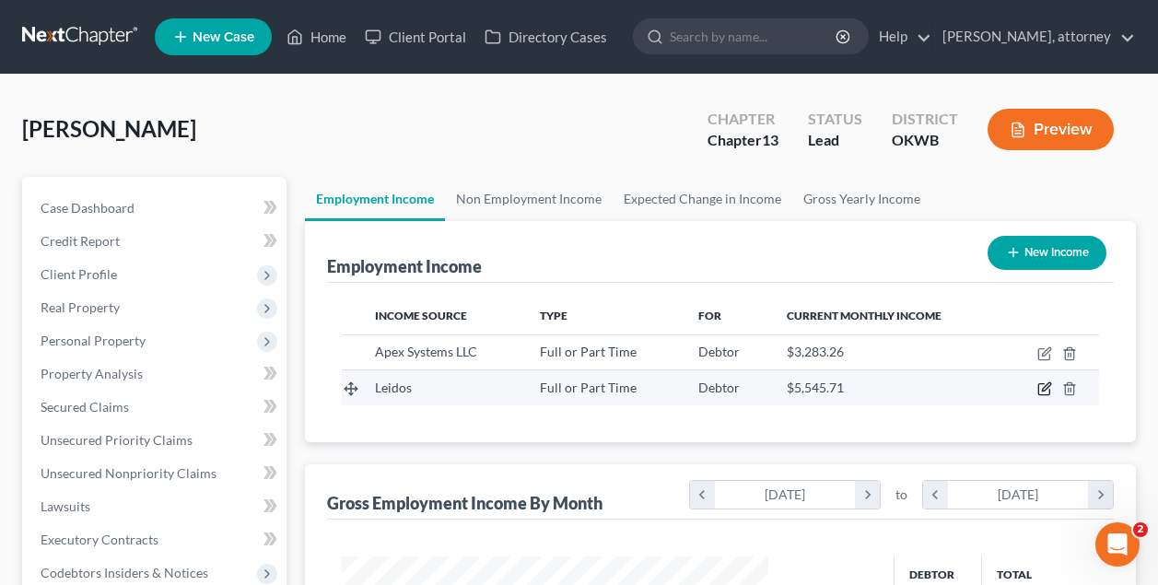
click at [1047, 393] on icon "button" at bounding box center [1044, 388] width 15 height 15
select select "0"
select select "48"
select select "2"
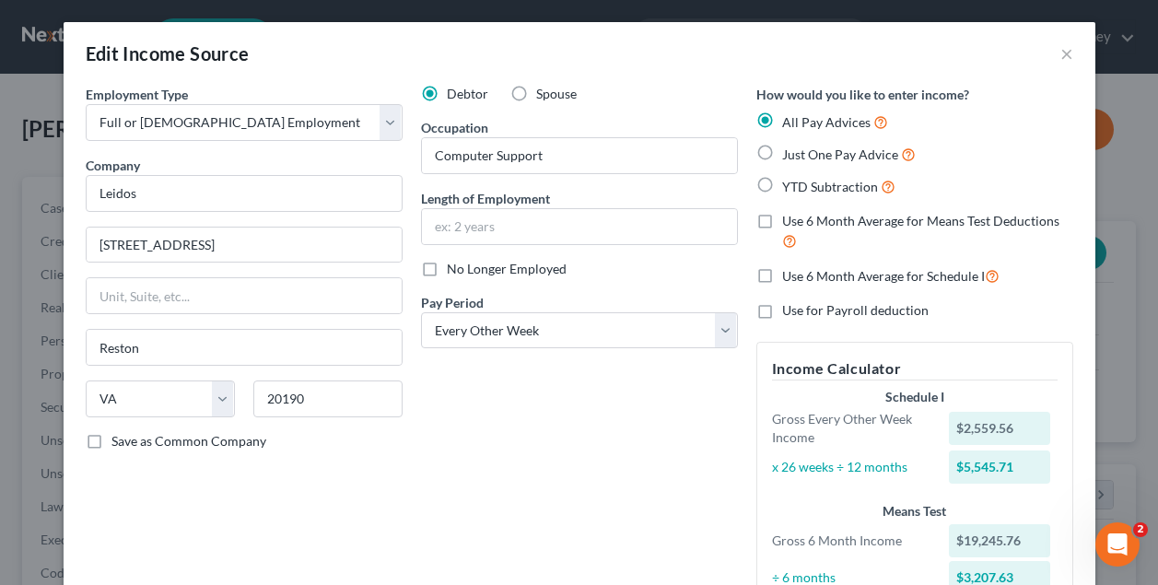
click at [523, 421] on div "Debtor Spouse Occupation Computer Support Length of Employment No Longer Employ…" at bounding box center [579, 357] width 335 height 544
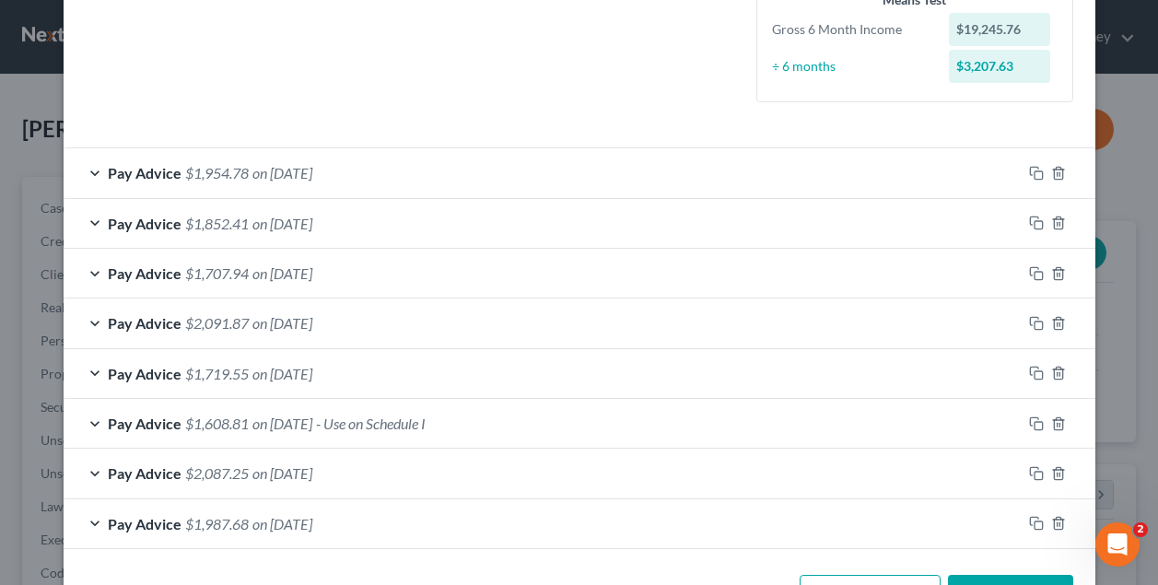
scroll to position [570, 0]
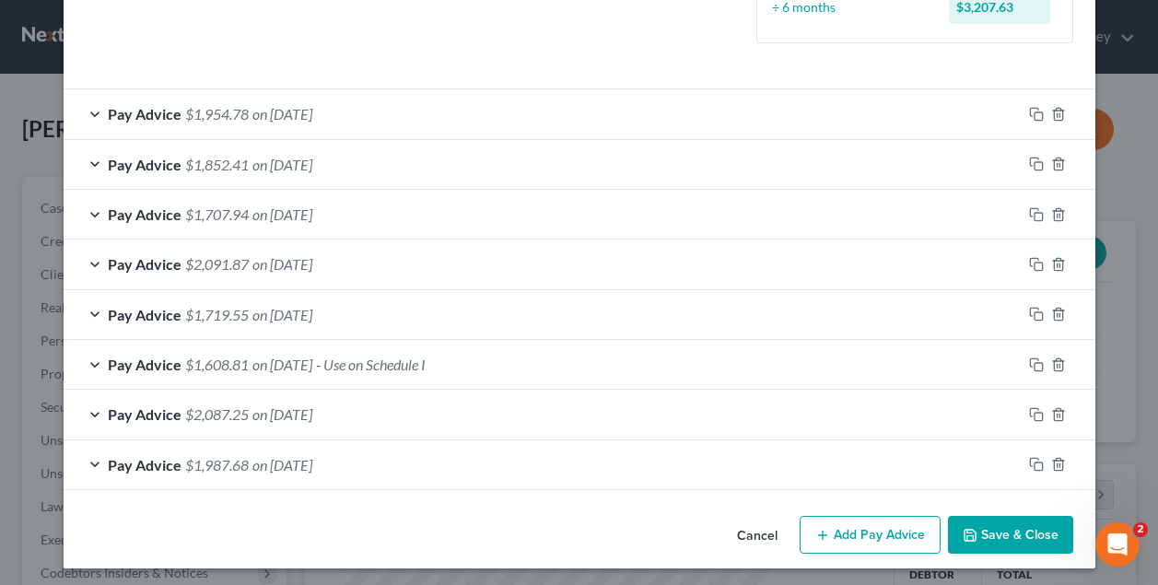
click at [1017, 527] on button "Save & Close" at bounding box center [1010, 535] width 125 height 39
